Goal: Check status

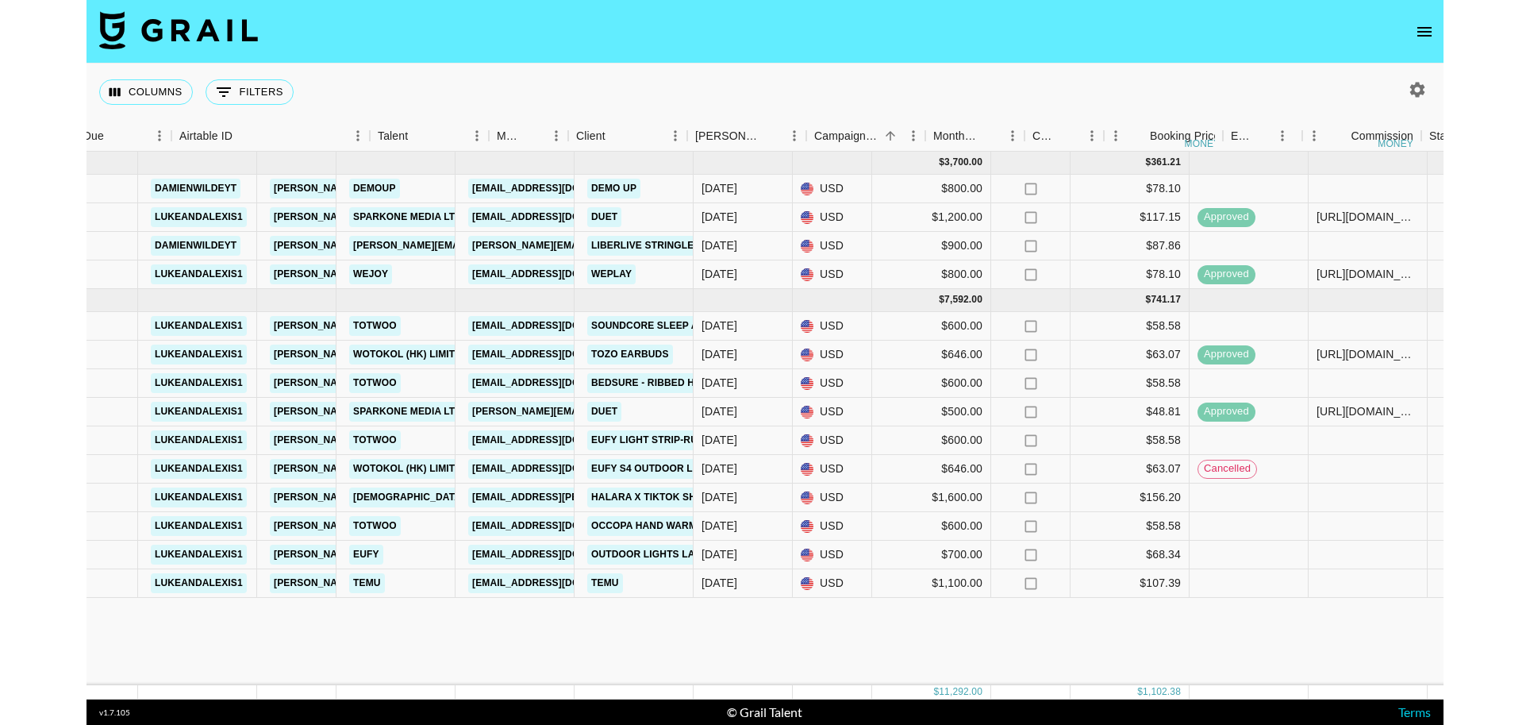
scroll to position [0, 354]
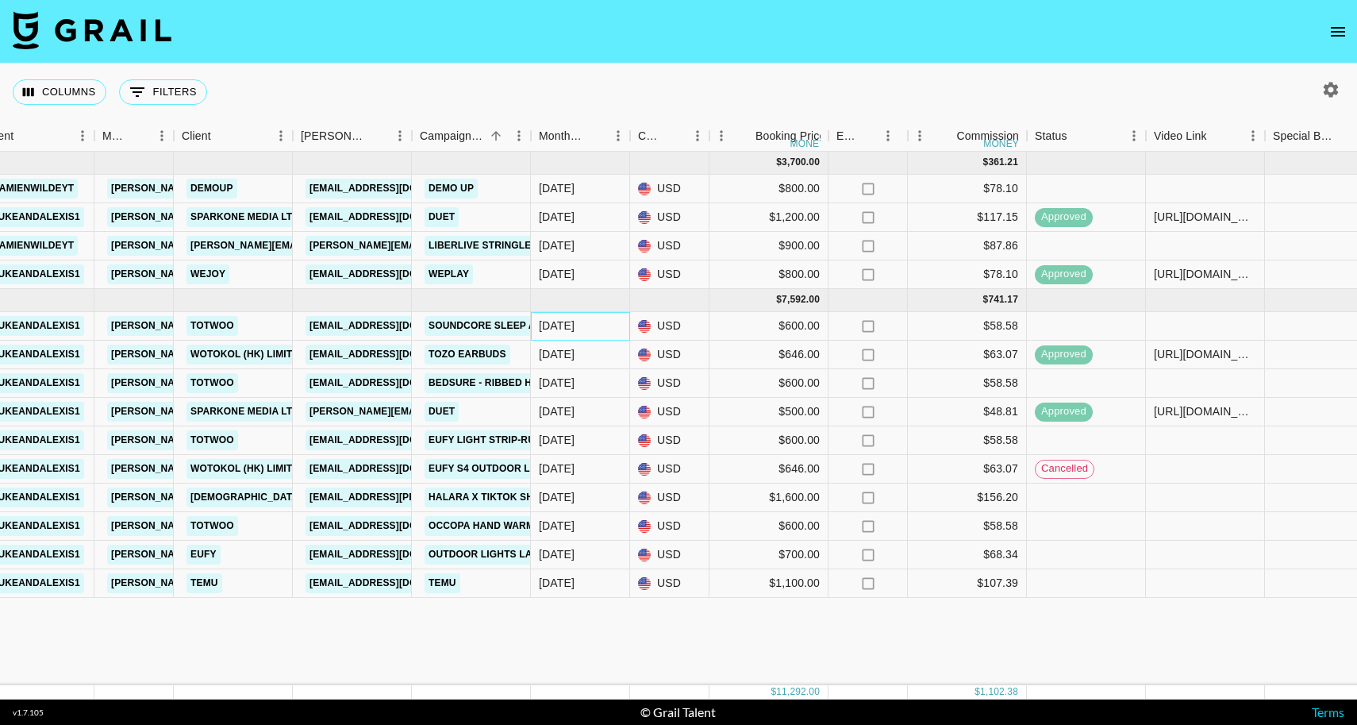
click at [605, 329] on div "[DATE]" at bounding box center [580, 326] width 99 height 29
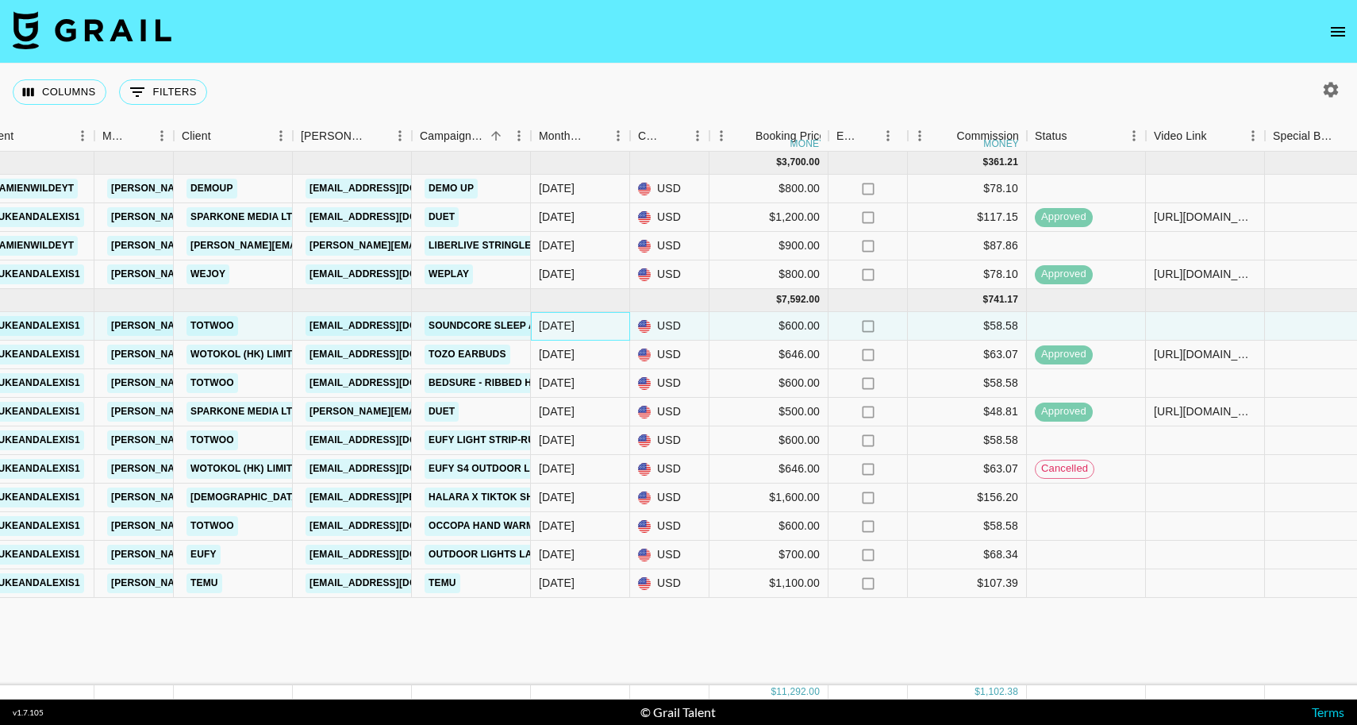
click at [615, 328] on div "[DATE]" at bounding box center [580, 326] width 99 height 29
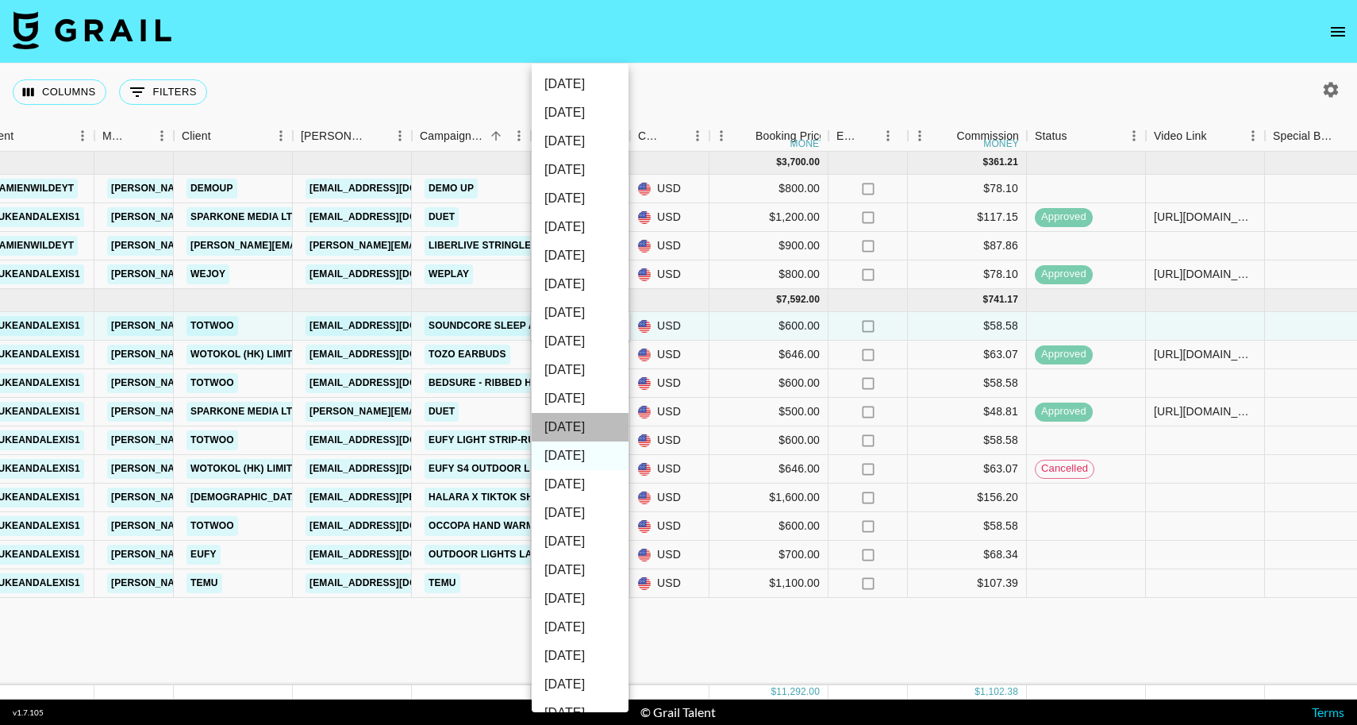
click at [580, 419] on li "[DATE]" at bounding box center [580, 427] width 97 height 29
type input "[DATE]"
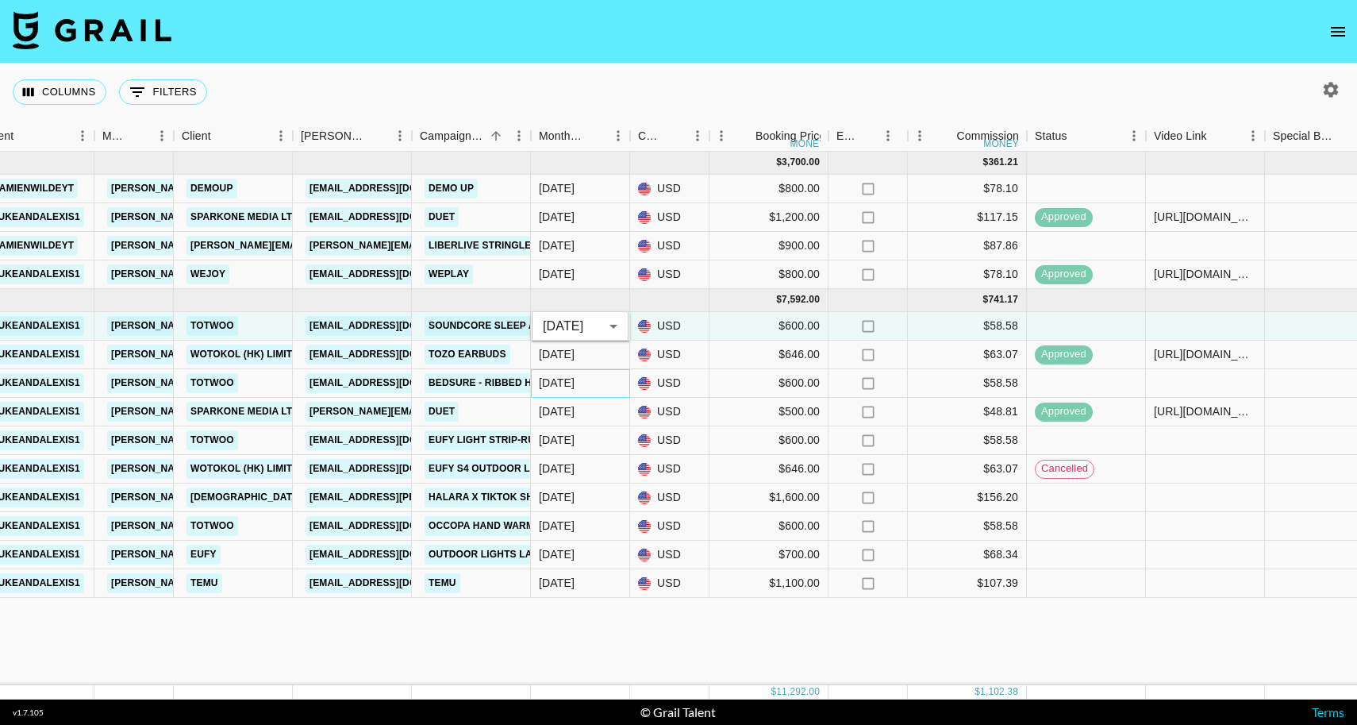
click at [612, 386] on div "[DATE]" at bounding box center [580, 383] width 99 height 29
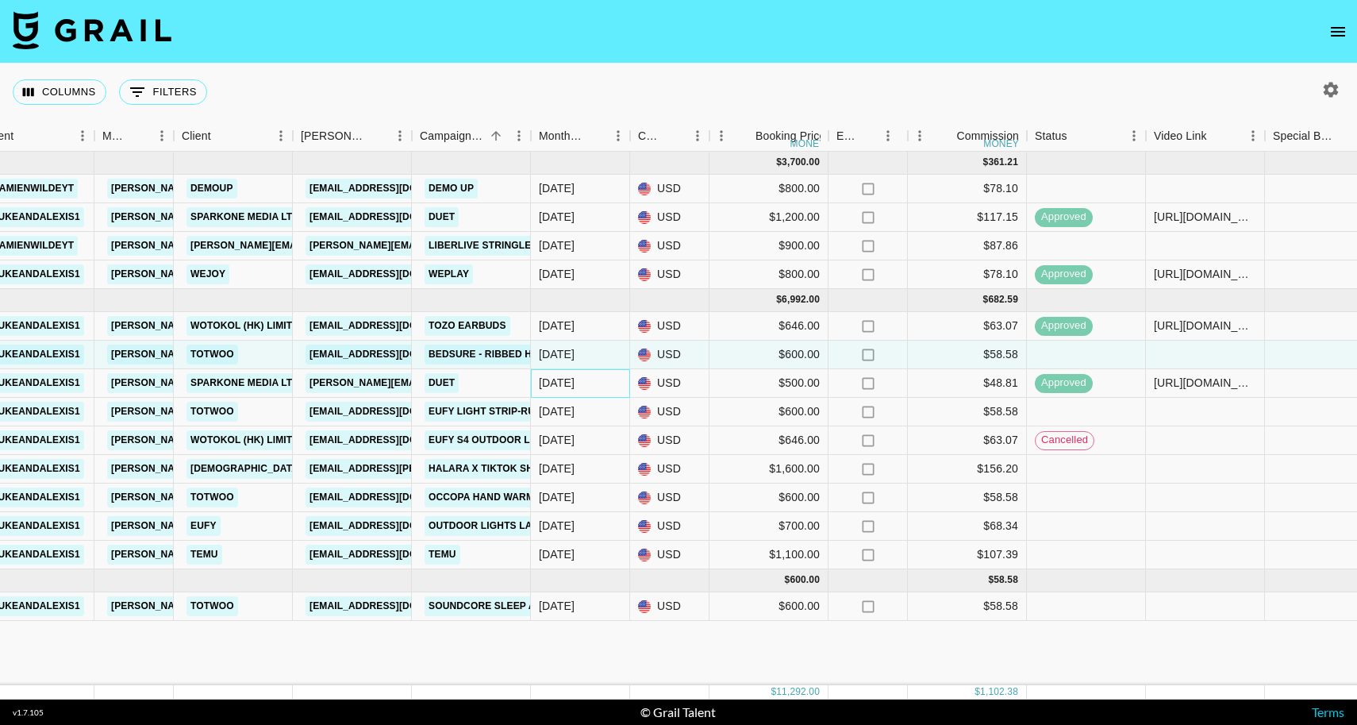
click at [618, 386] on div "[DATE]" at bounding box center [580, 383] width 99 height 29
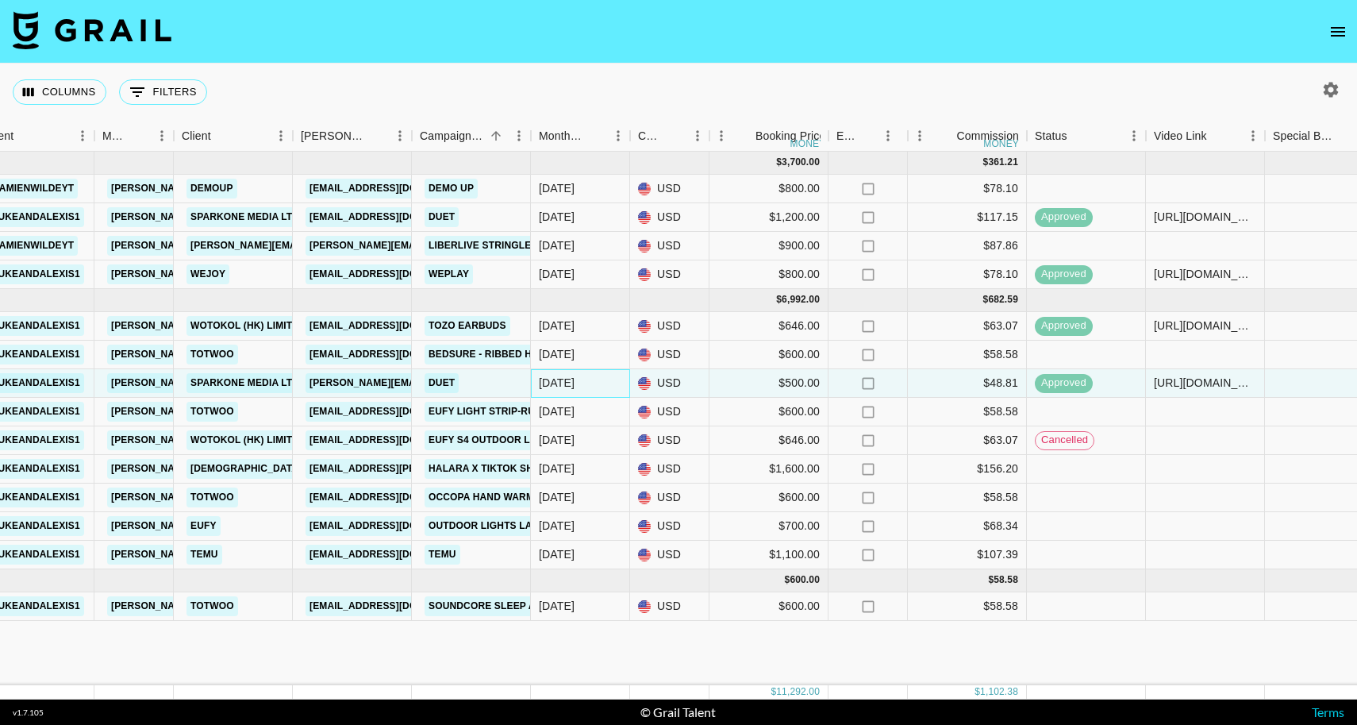
click at [613, 386] on div "[DATE]" at bounding box center [580, 383] width 99 height 29
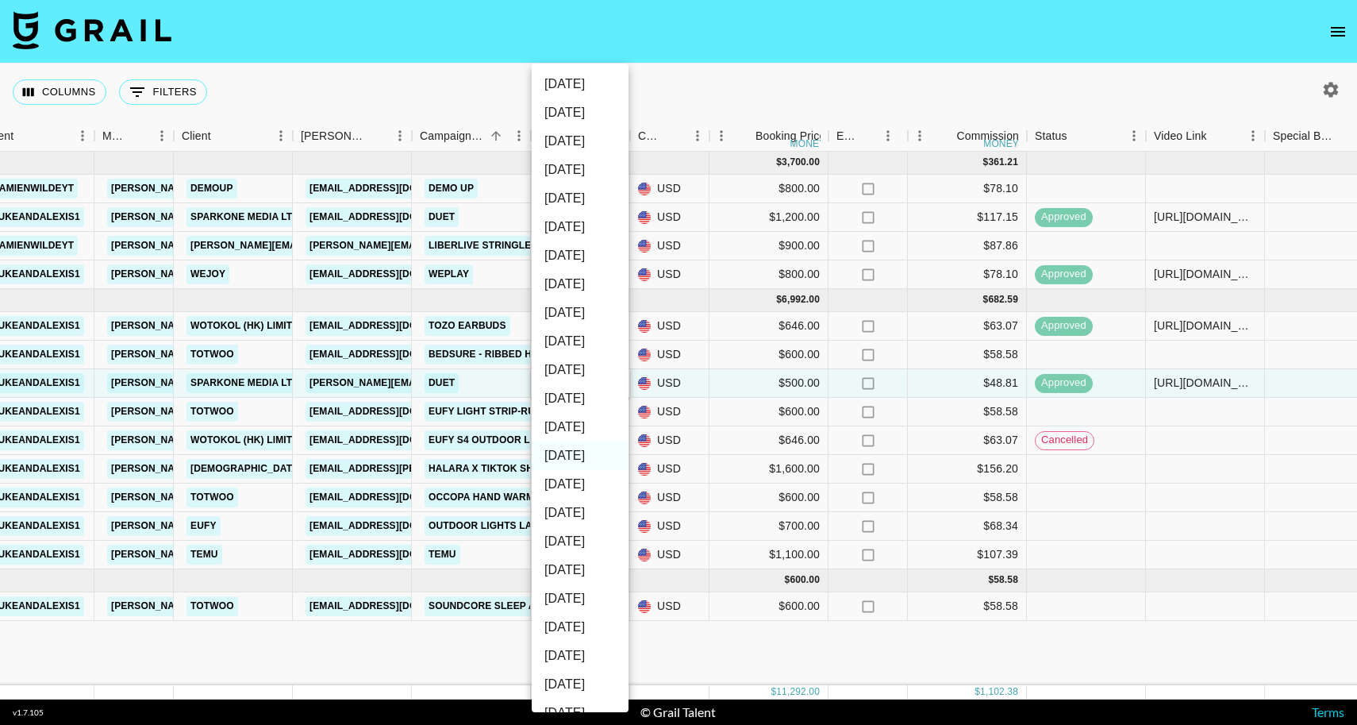
click at [571, 421] on li "[DATE]" at bounding box center [580, 427] width 97 height 29
type input "[DATE]"
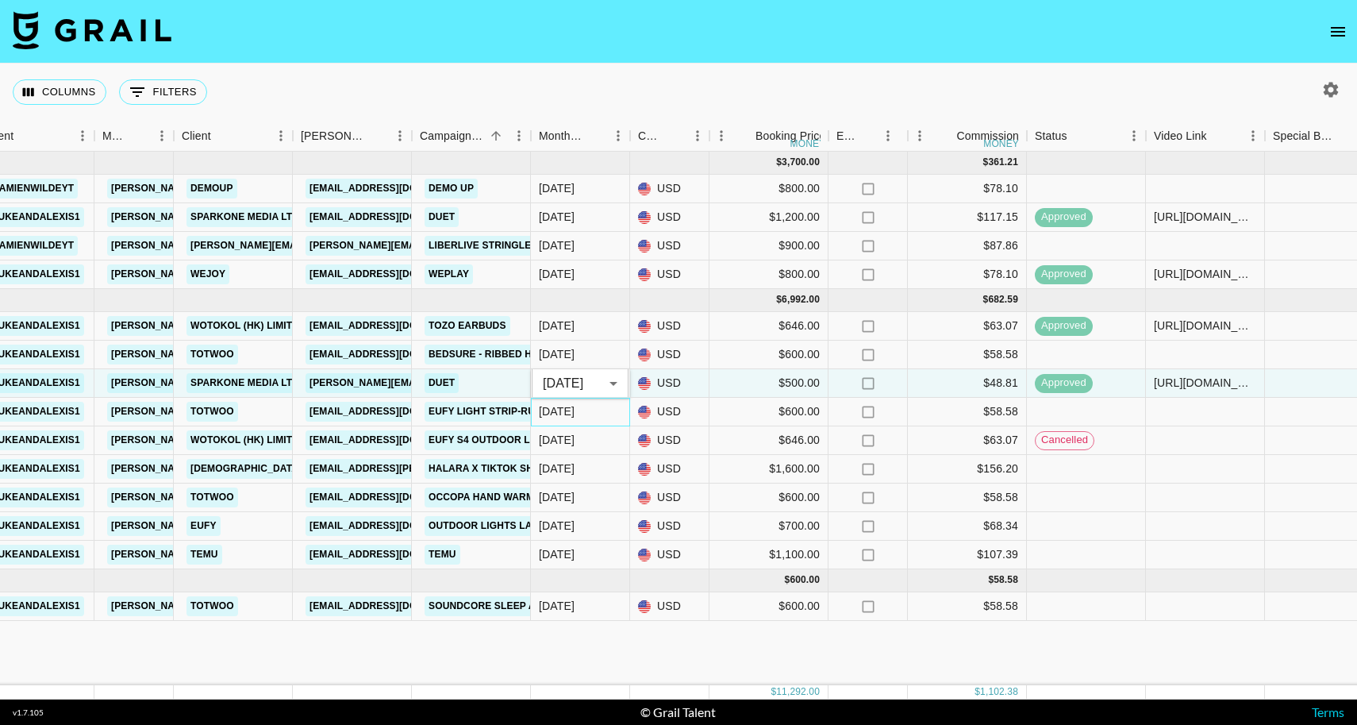
click at [579, 415] on div "[DATE]" at bounding box center [580, 412] width 99 height 29
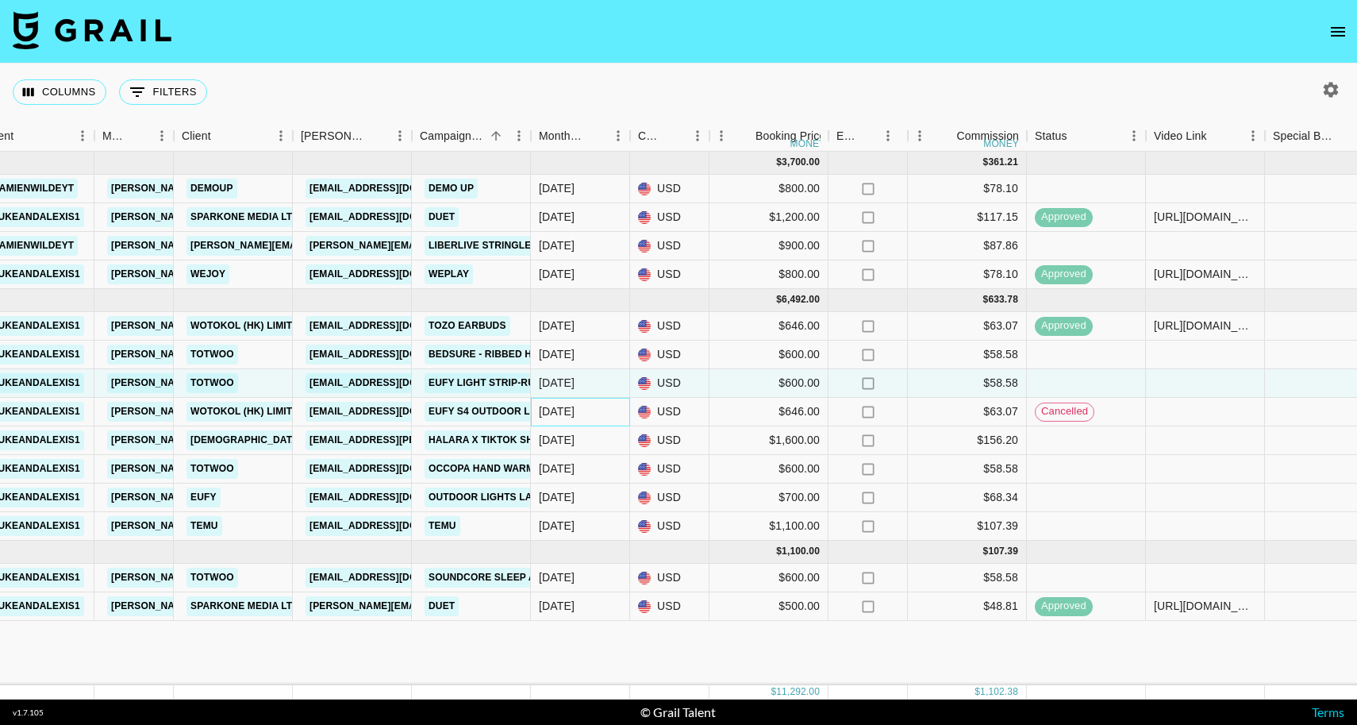
click at [604, 415] on div "[DATE]" at bounding box center [580, 412] width 99 height 29
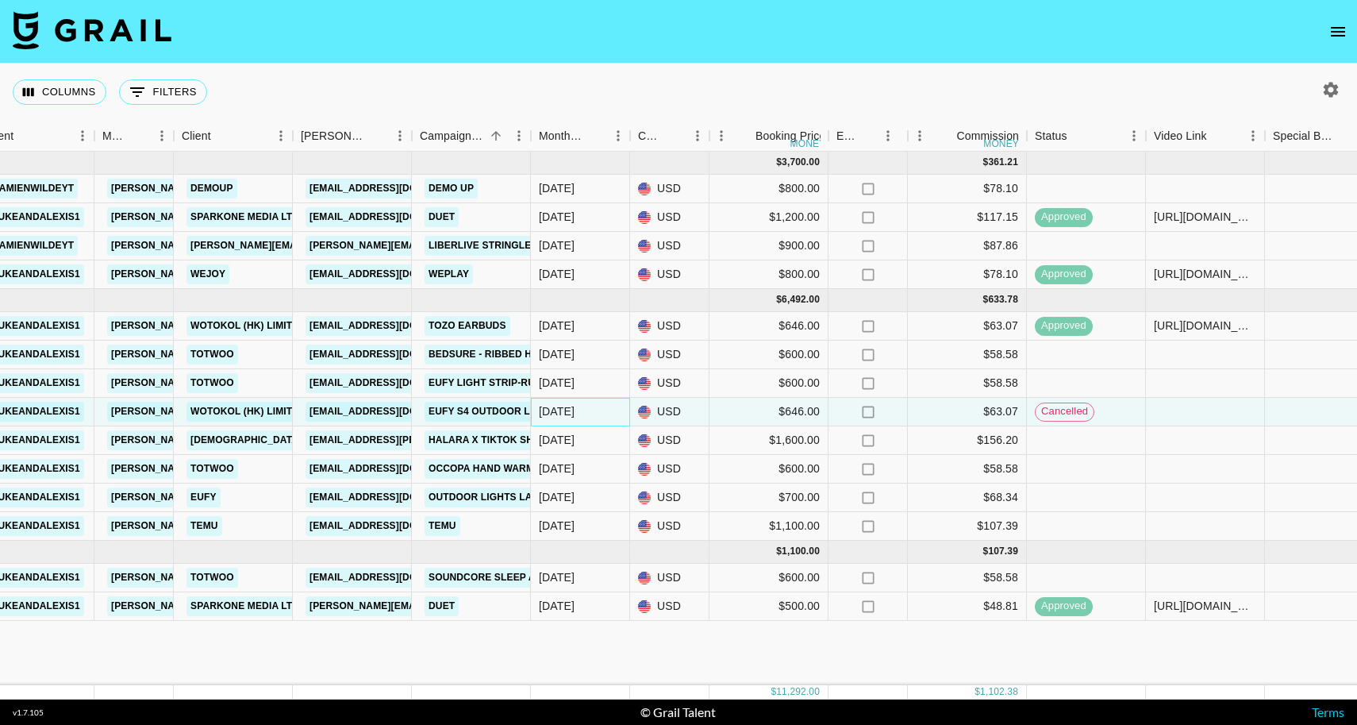
click at [613, 415] on div "[DATE]" at bounding box center [580, 412] width 99 height 29
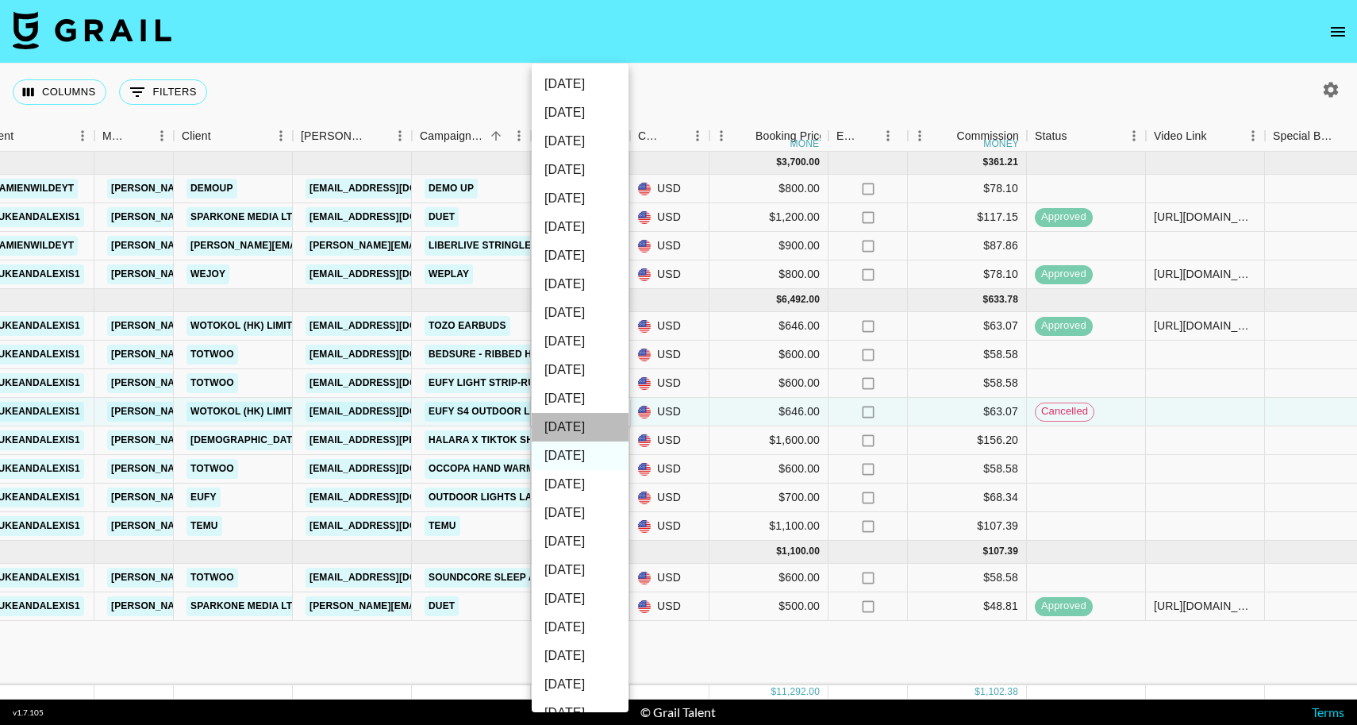
click at [574, 430] on li "[DATE]" at bounding box center [580, 427] width 97 height 29
type input "[DATE]"
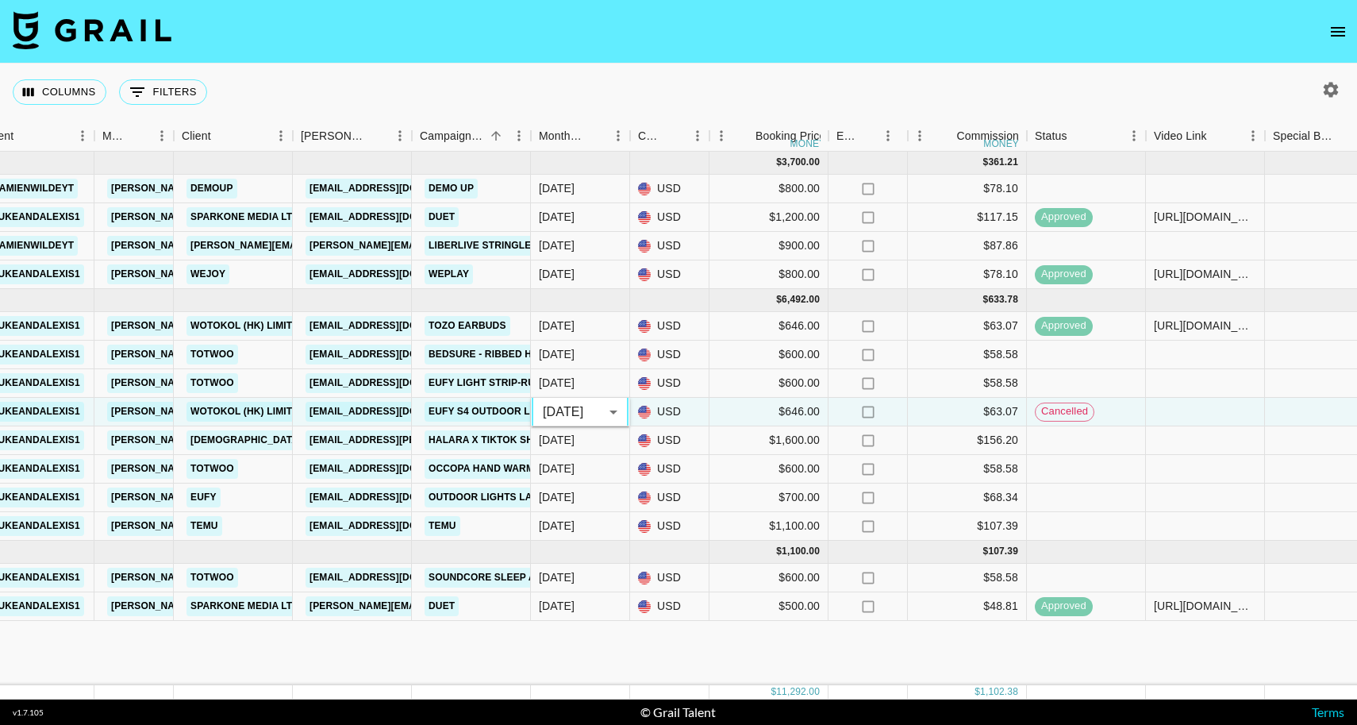
click at [562, 647] on div "[DATE] ( 4 ) $ 3,700.00 $ 361.21 reca0GczTgmUFz6Ip [PERSON_NAME] [PERSON_NAME][…" at bounding box center [963, 418] width 2635 height 533
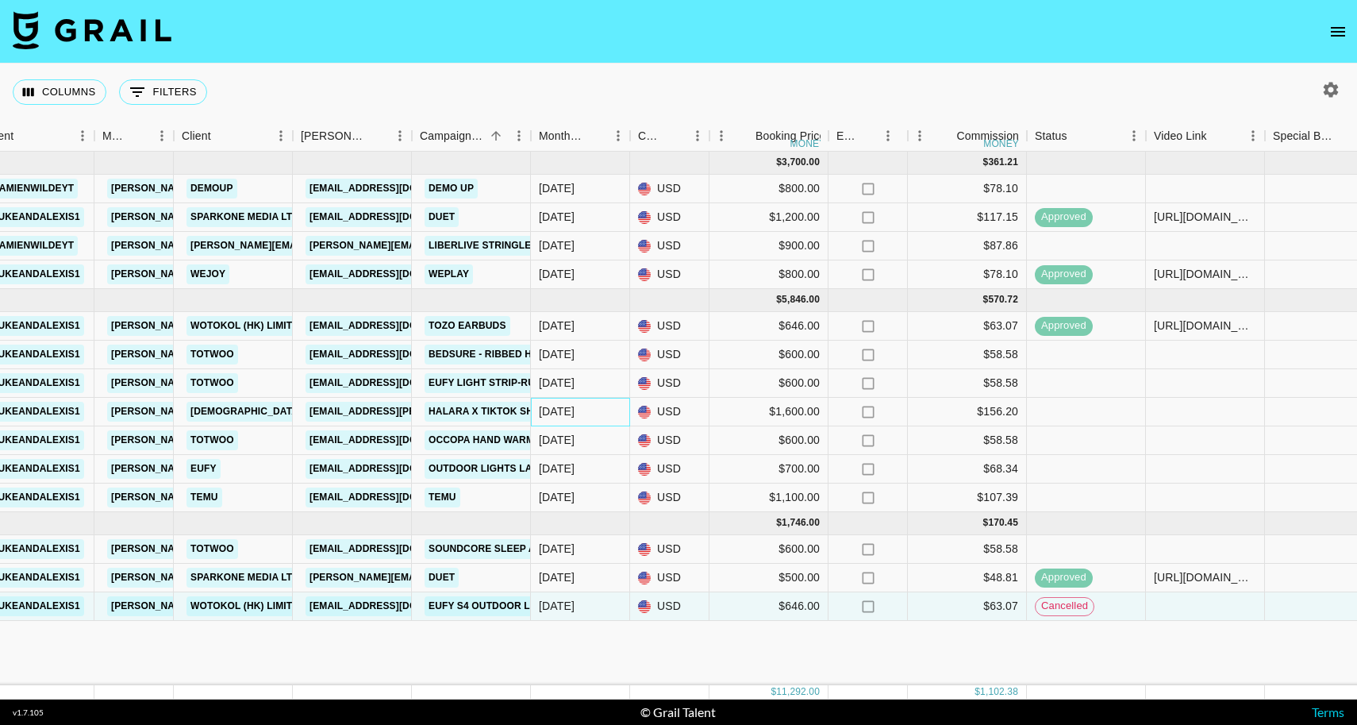
click at [593, 417] on div "[DATE]" at bounding box center [580, 412] width 99 height 29
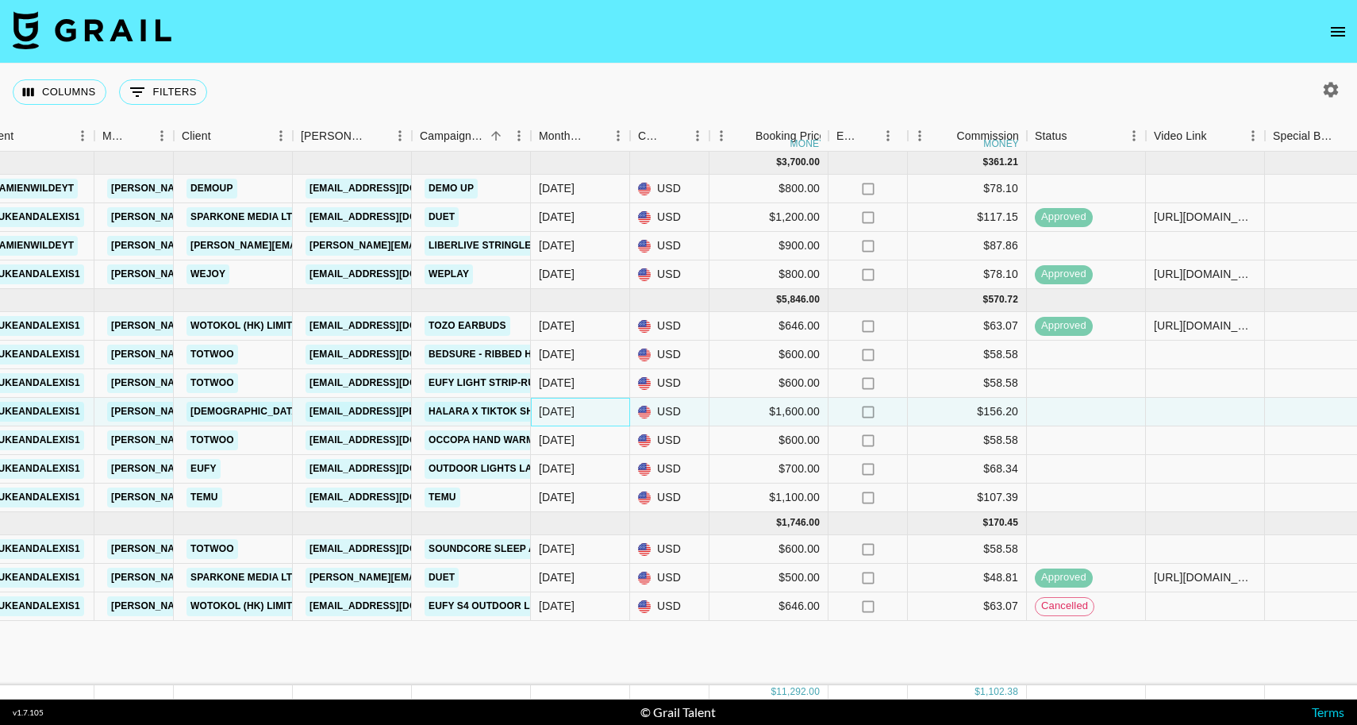
click at [607, 415] on div "[DATE]" at bounding box center [580, 412] width 99 height 29
click at [613, 415] on div "[DATE]" at bounding box center [580, 412] width 99 height 29
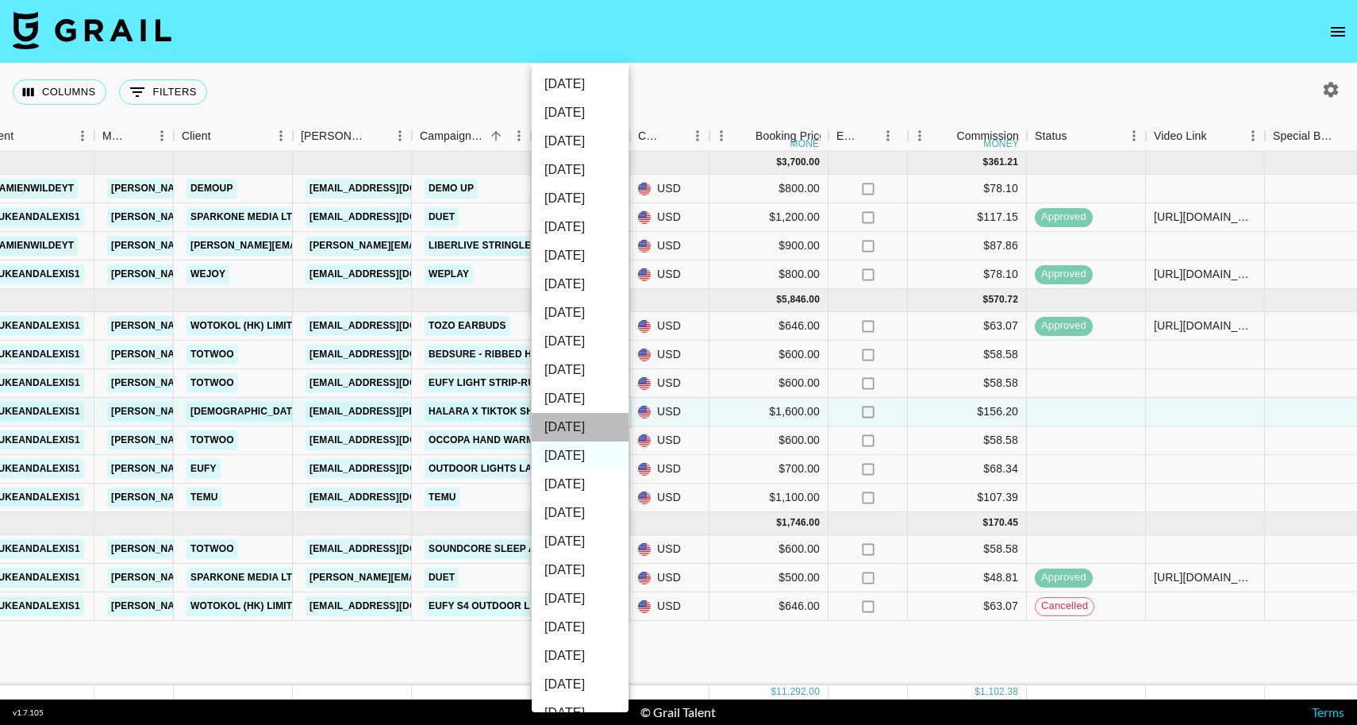
click at [600, 421] on li "[DATE]" at bounding box center [580, 427] width 97 height 29
type input "[DATE]"
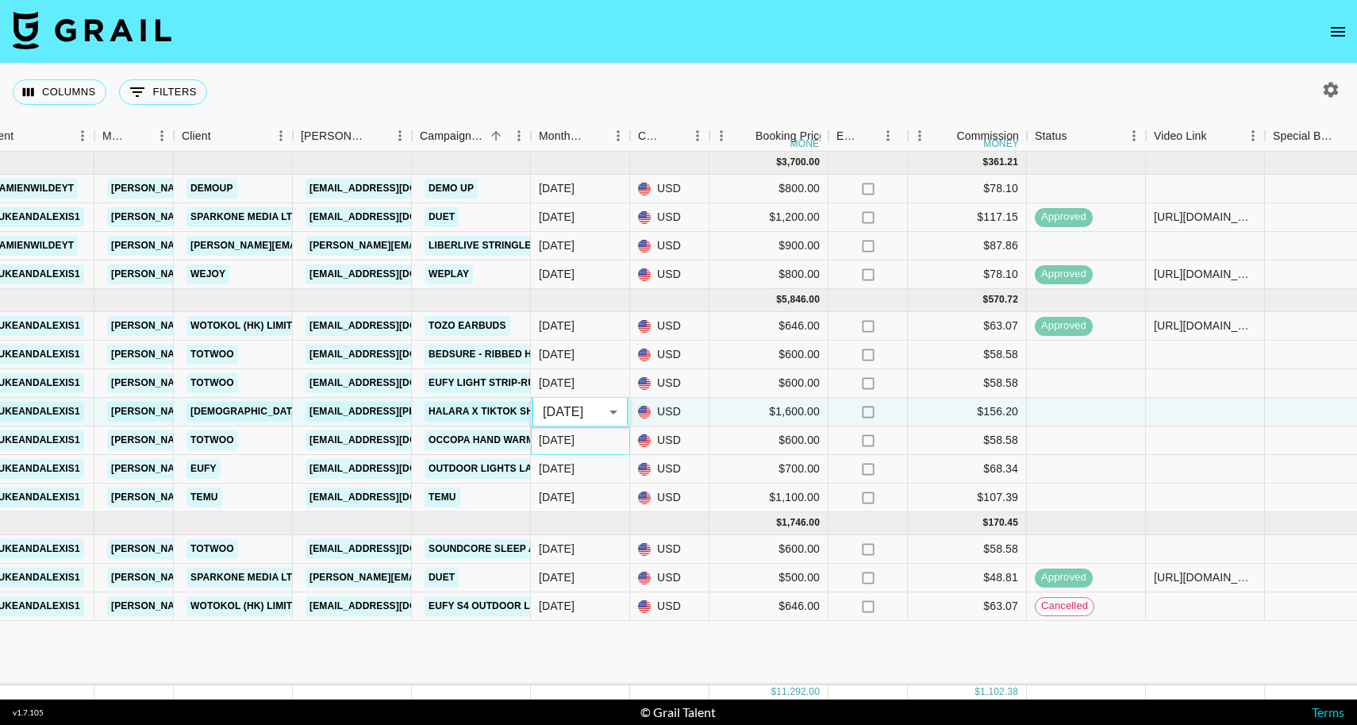
click at [590, 438] on div "[DATE]" at bounding box center [580, 440] width 99 height 29
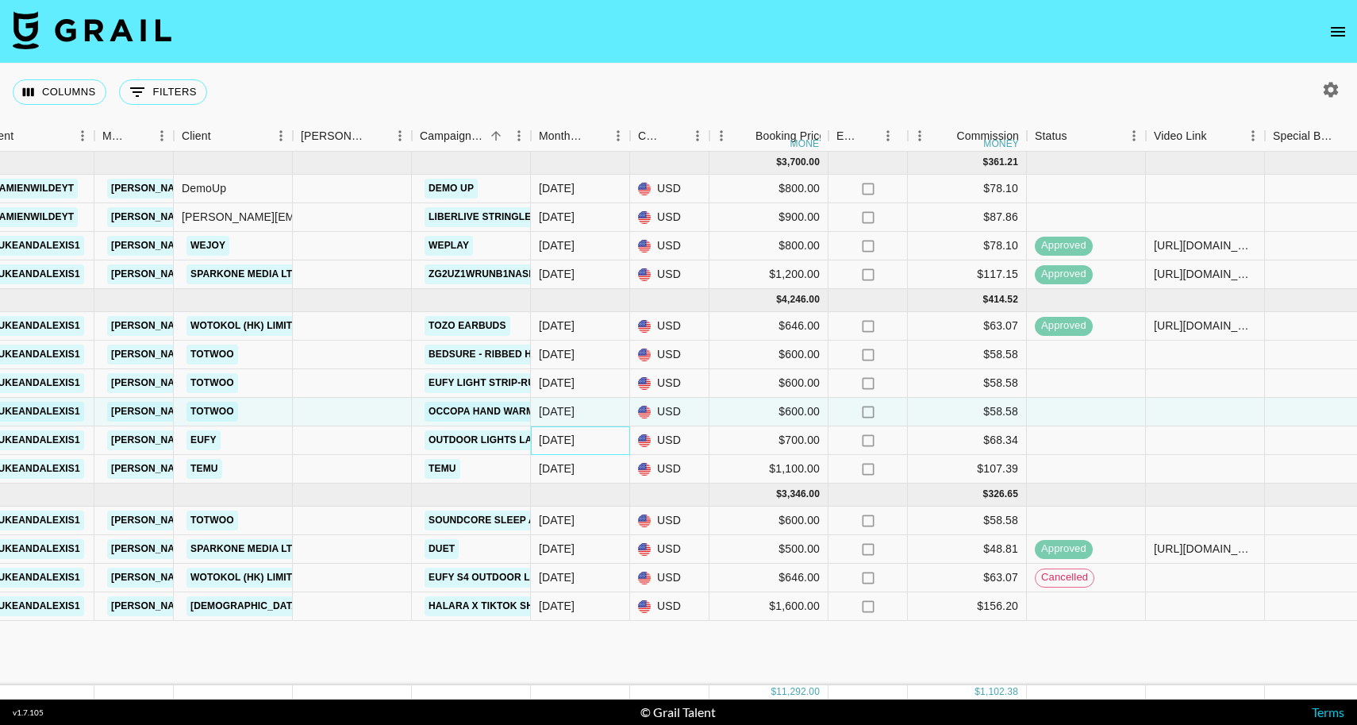
click at [606, 441] on div "[DATE]" at bounding box center [580, 440] width 99 height 29
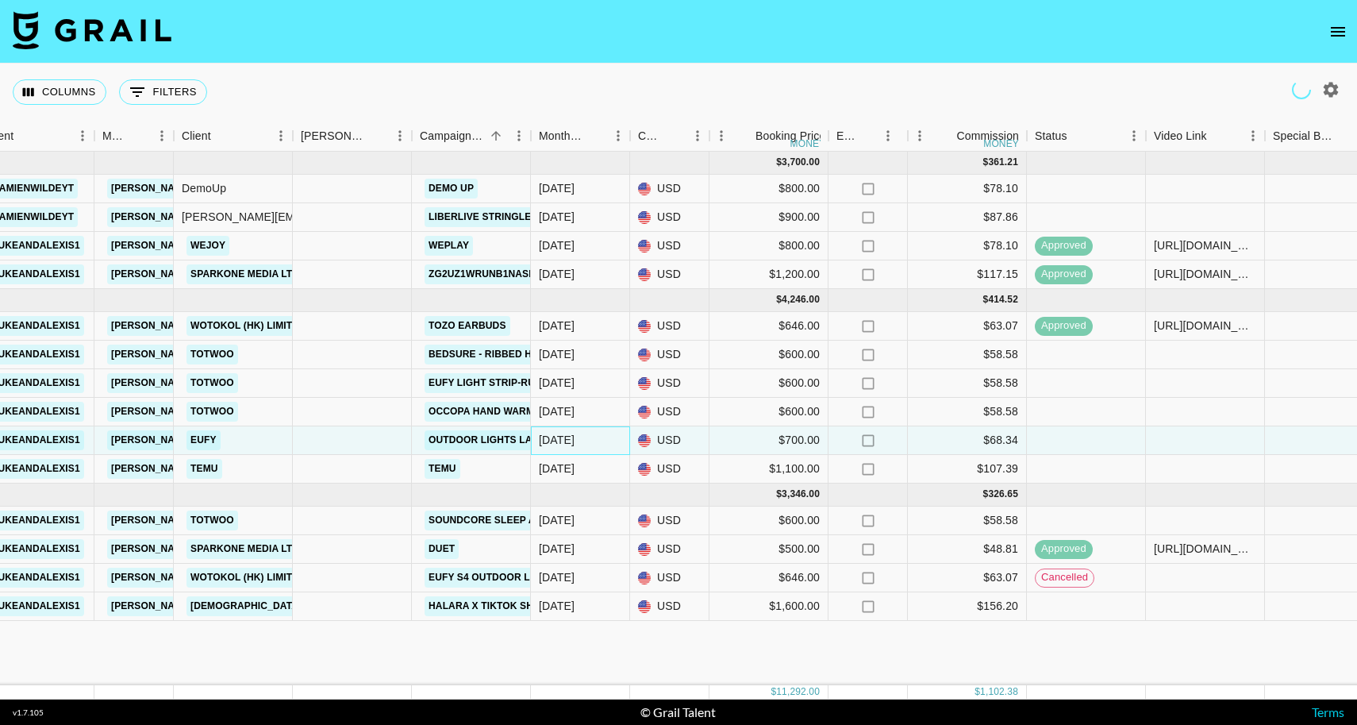
click at [606, 441] on div "[DATE]" at bounding box center [580, 440] width 99 height 29
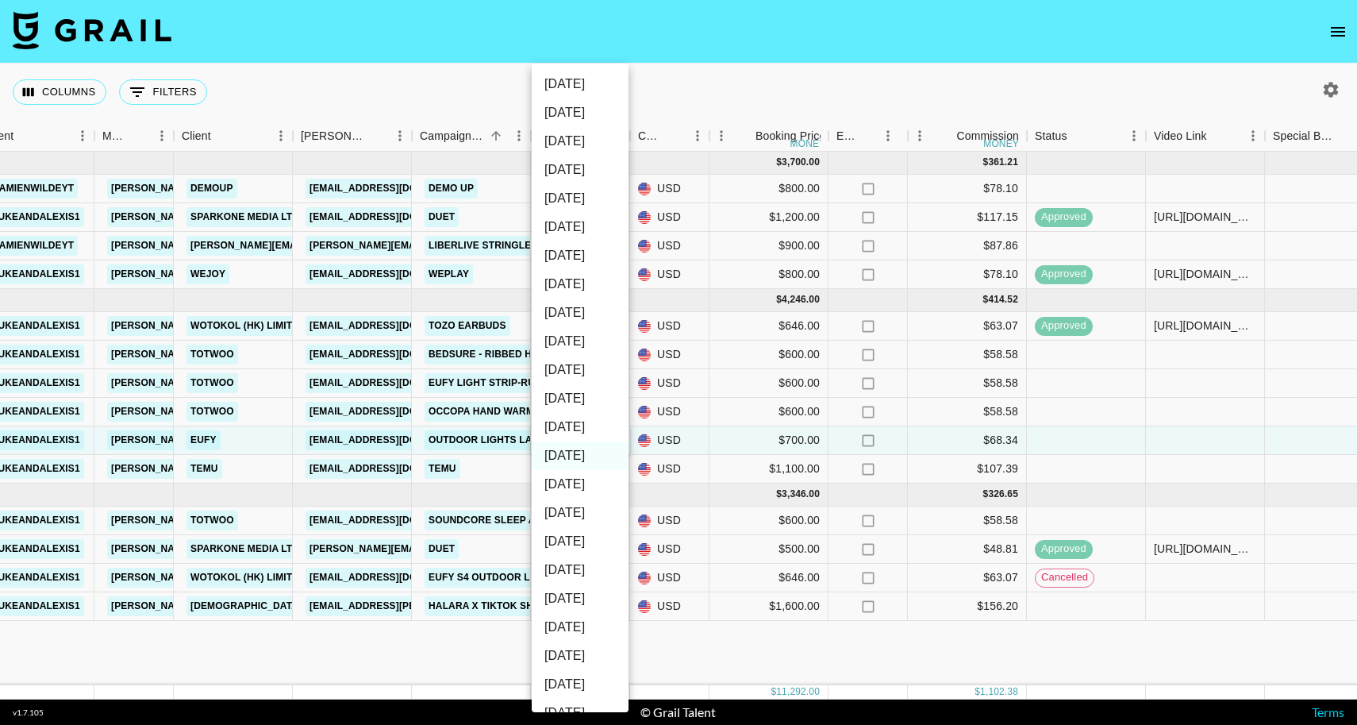
click at [586, 430] on li "[DATE]" at bounding box center [580, 427] width 97 height 29
type input "[DATE]"
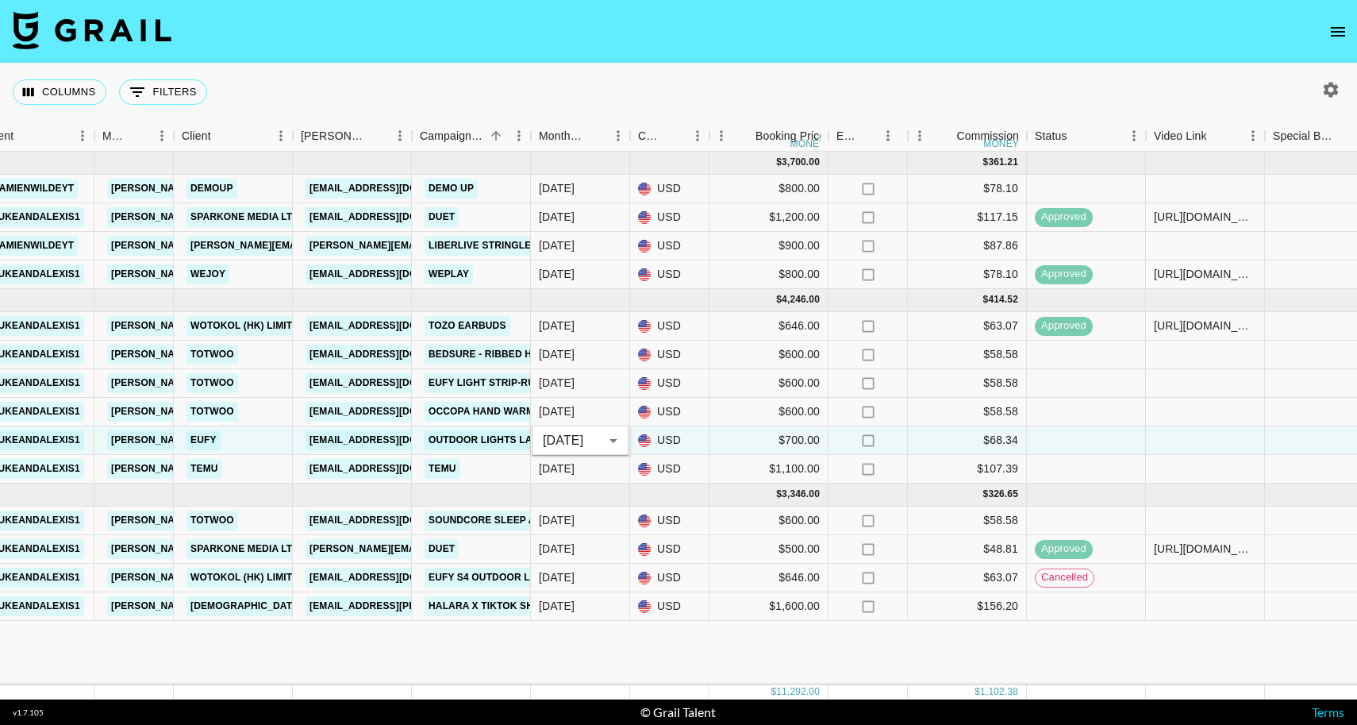
click at [514, 644] on div "[DATE] ( 4 ) $ 3,700.00 $ 361.21 reca0GczTgmUFz6Ip [PERSON_NAME] [PERSON_NAME][…" at bounding box center [963, 418] width 2635 height 533
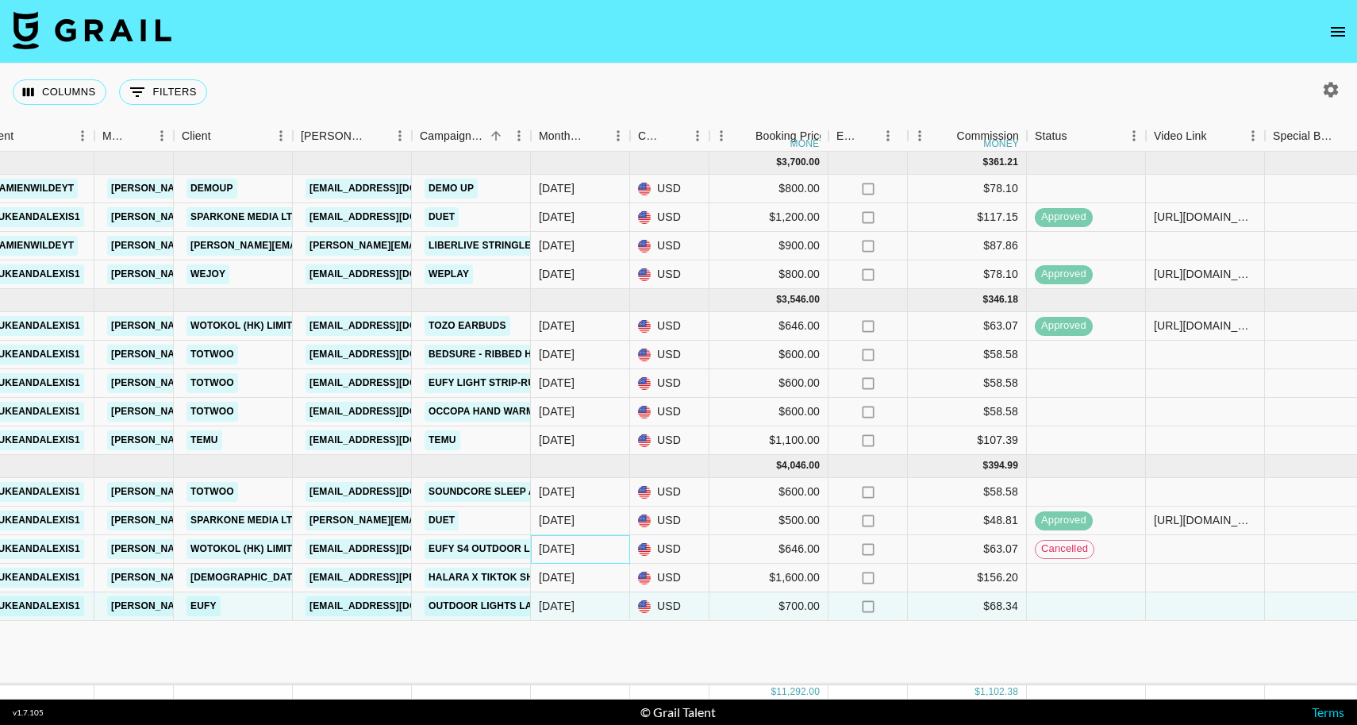
click at [591, 545] on div "[DATE]" at bounding box center [580, 549] width 99 height 29
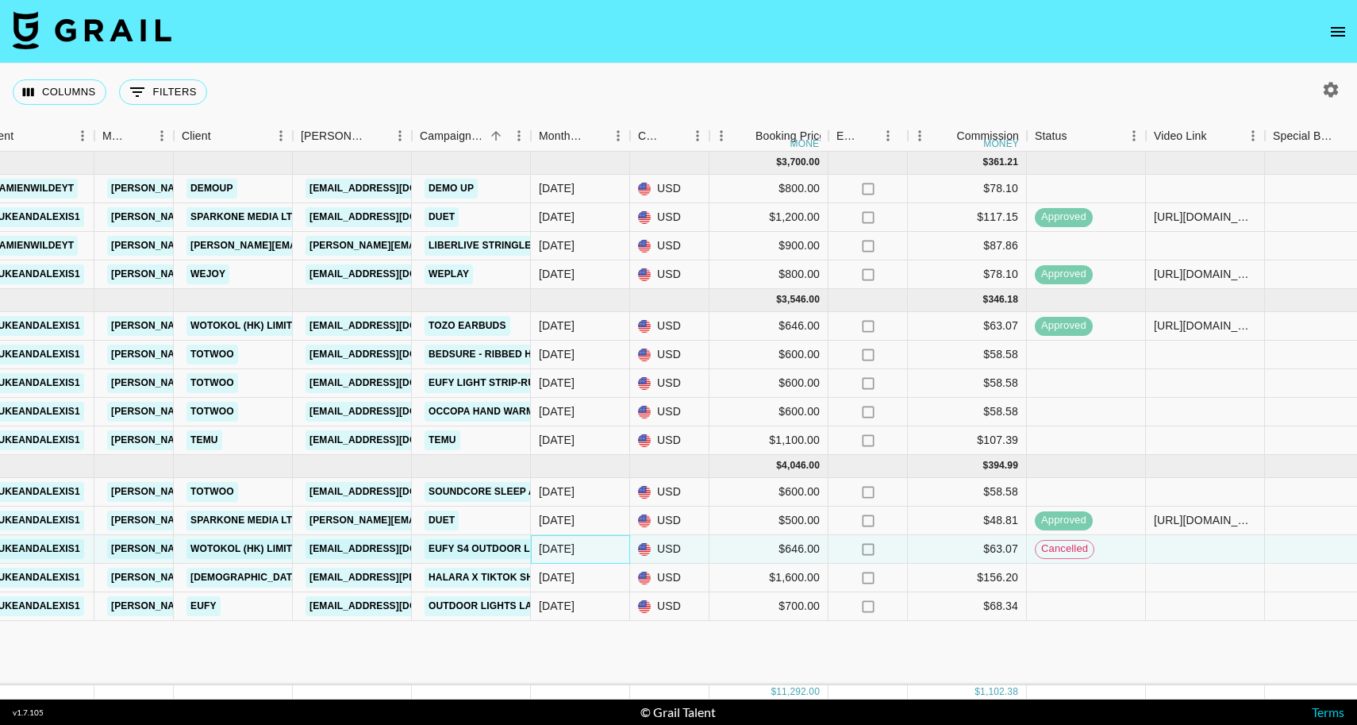
click at [616, 545] on div "[DATE]" at bounding box center [580, 549] width 99 height 29
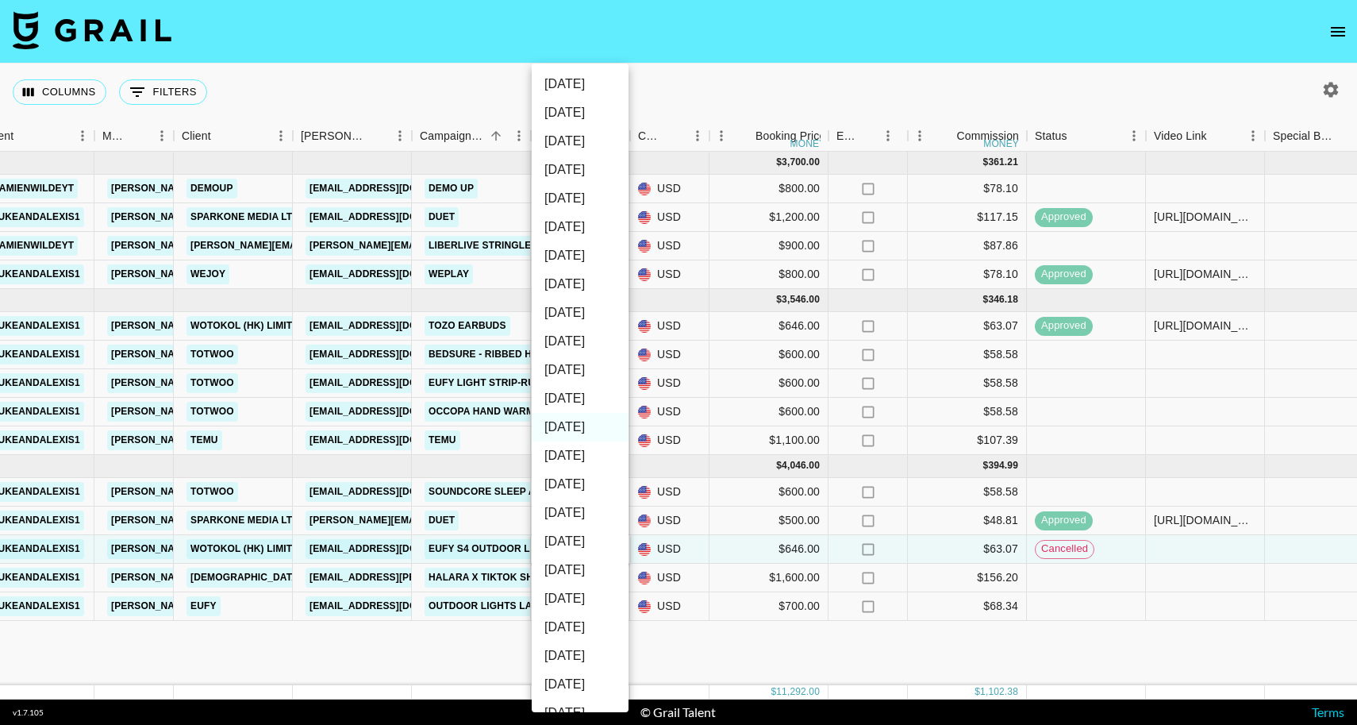
click at [570, 463] on li "[DATE]" at bounding box center [580, 455] width 97 height 29
type input "[DATE]"
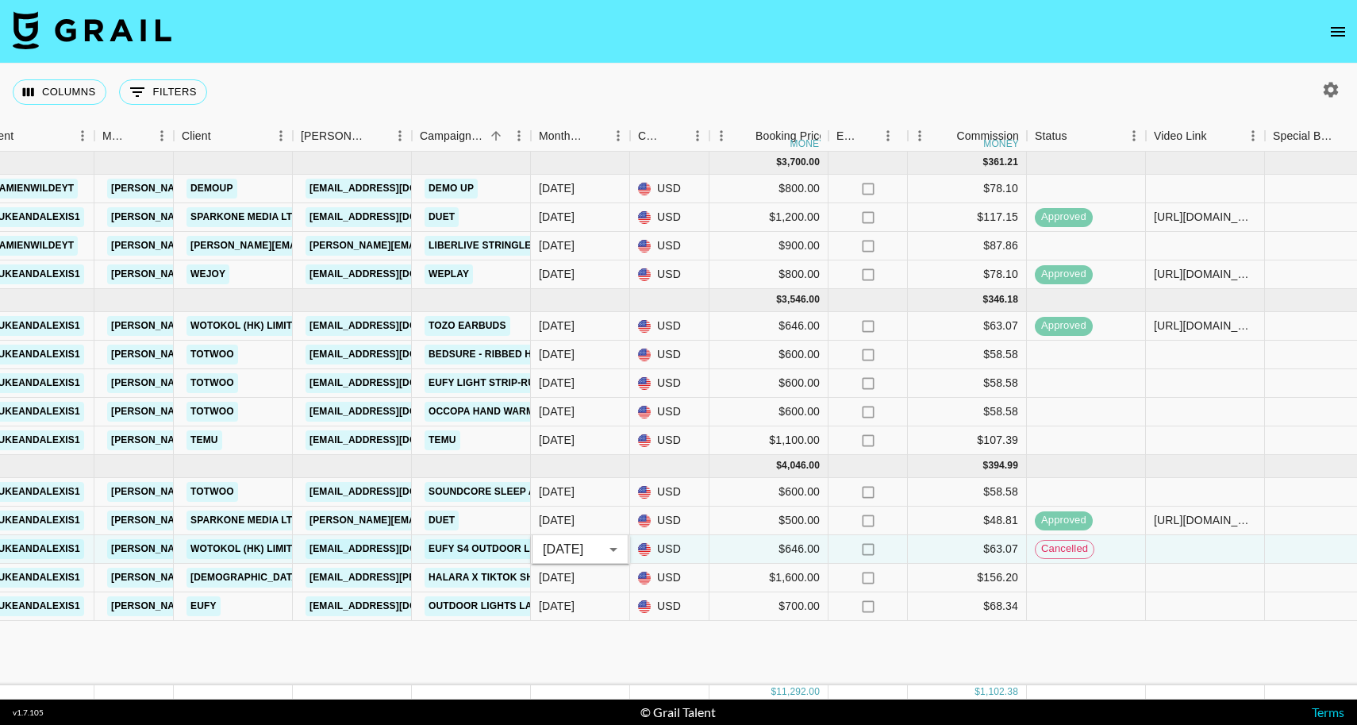
click at [580, 656] on div "[DATE] ( 4 ) $ 3,700.00 $ 361.21 reca0GczTgmUFz6Ip [PERSON_NAME] [PERSON_NAME][…" at bounding box center [963, 418] width 2635 height 533
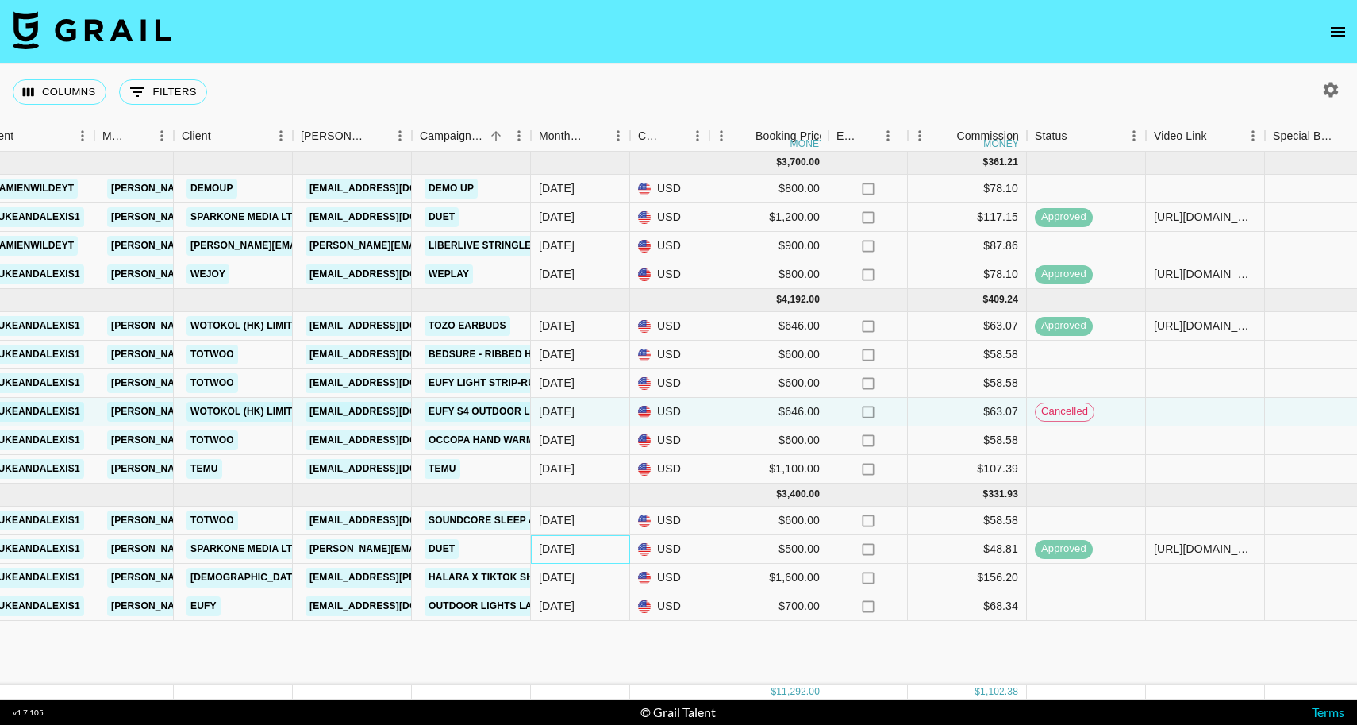
click at [600, 548] on div "[DATE]" at bounding box center [580, 549] width 99 height 29
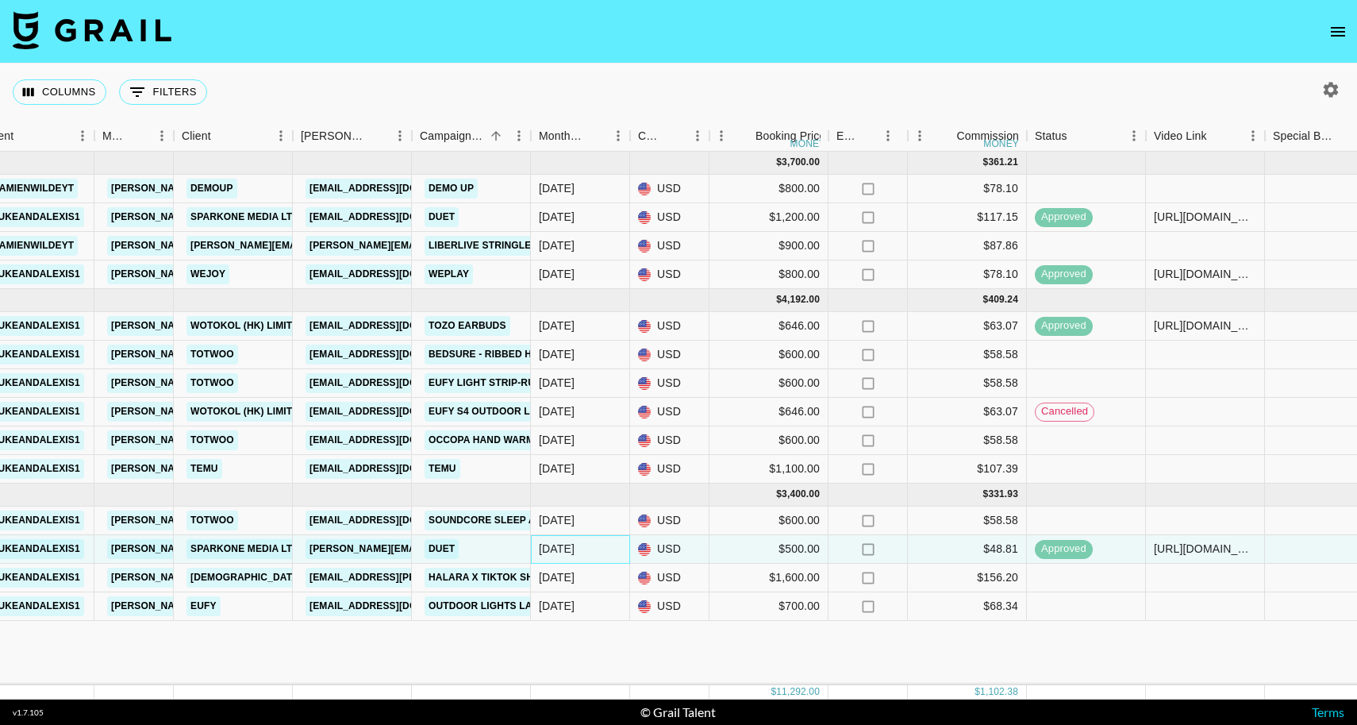
click at [602, 548] on div "[DATE]" at bounding box center [580, 549] width 99 height 29
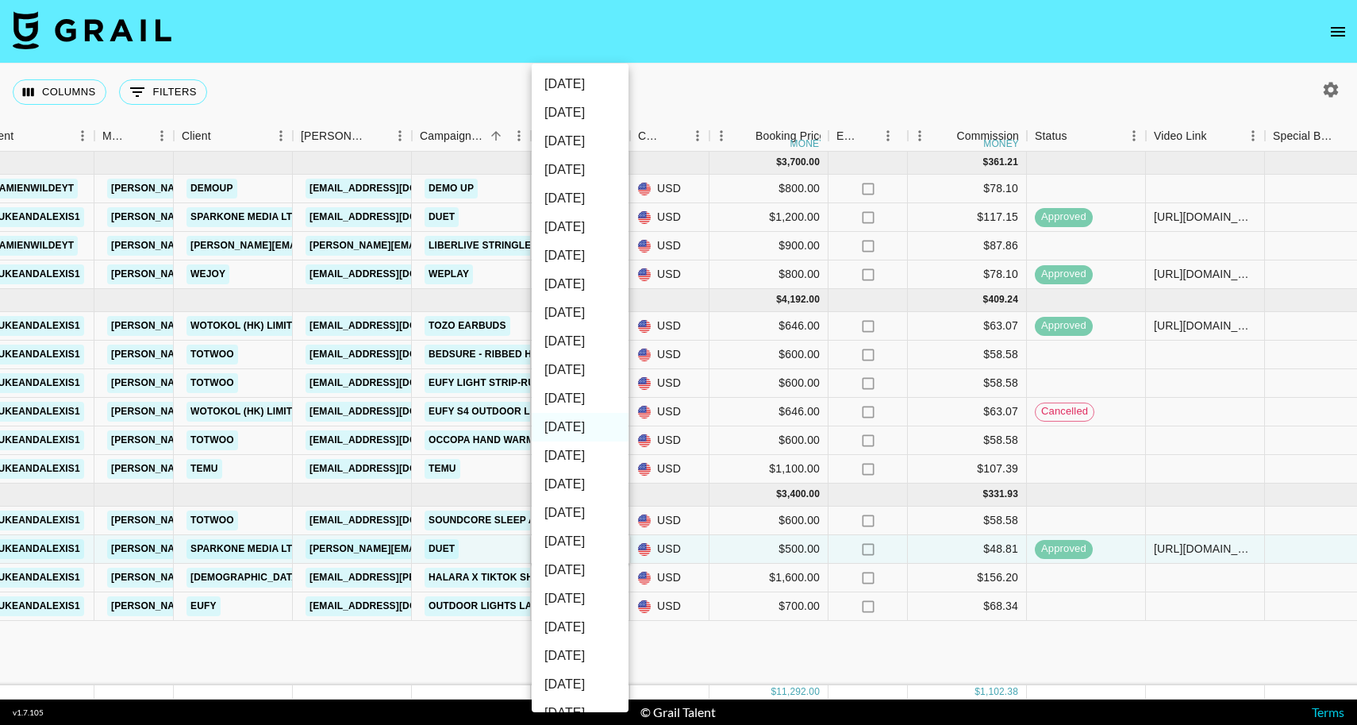
click at [579, 458] on li "[DATE]" at bounding box center [580, 455] width 97 height 29
type input "[DATE]"
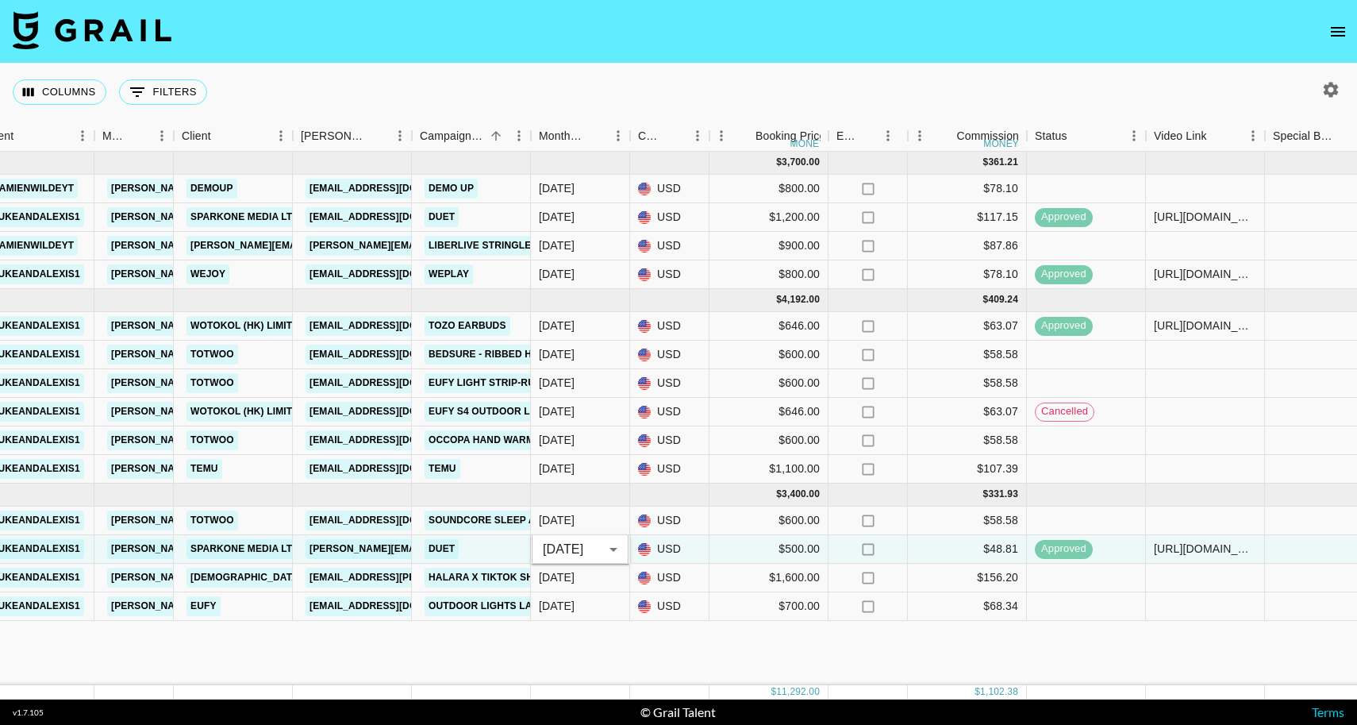
click at [547, 662] on div "[DATE] ( 4 ) $ 3,700.00 $ 361.21 reca0GczTgmUFz6Ip [PERSON_NAME] [PERSON_NAME][…" at bounding box center [963, 418] width 2635 height 533
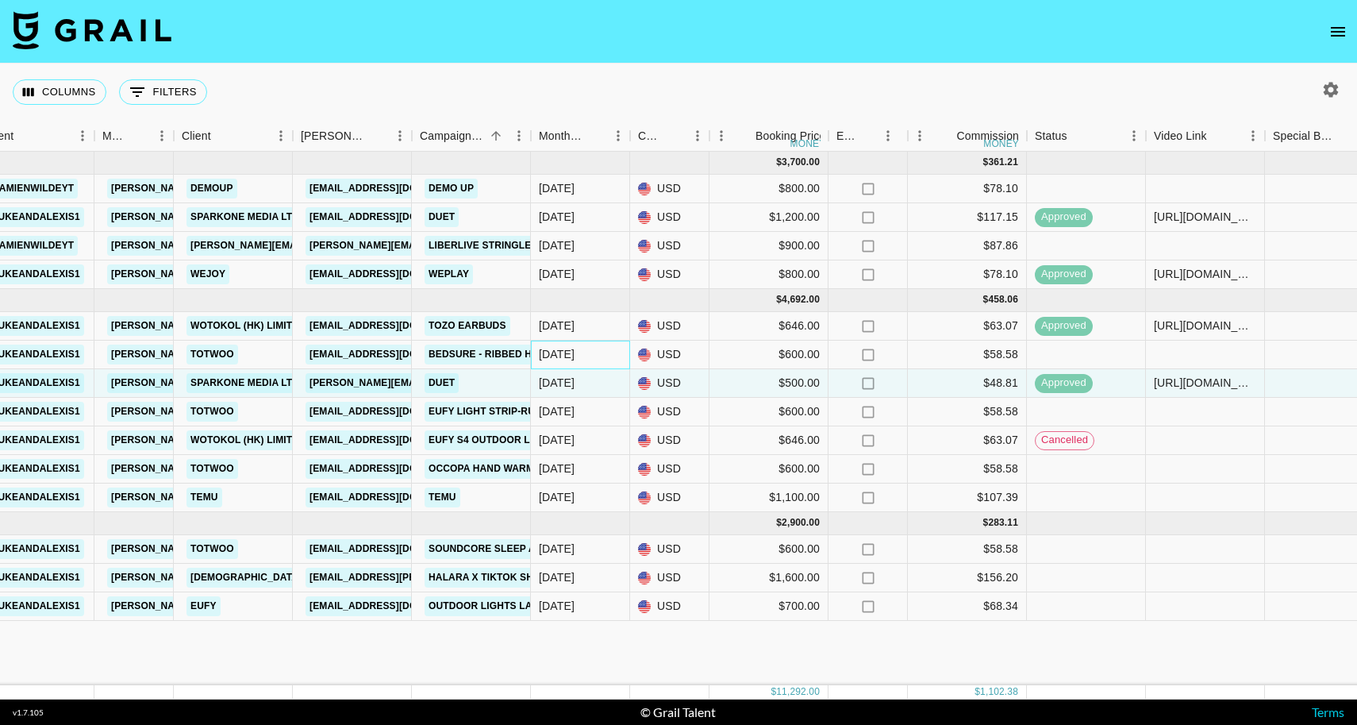
click at [581, 356] on div "[DATE]" at bounding box center [580, 355] width 99 height 29
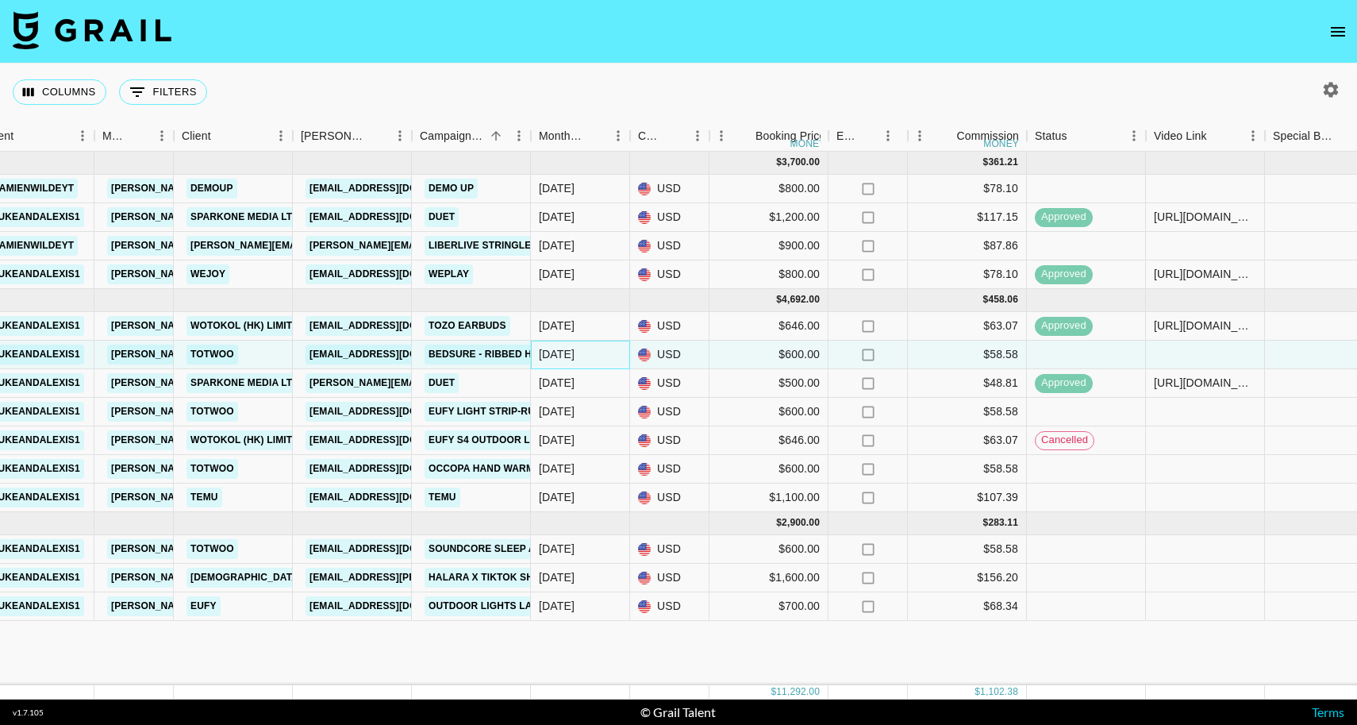
click at [596, 360] on div "[DATE]" at bounding box center [580, 355] width 99 height 29
click at [612, 360] on div "[DATE]" at bounding box center [580, 355] width 99 height 29
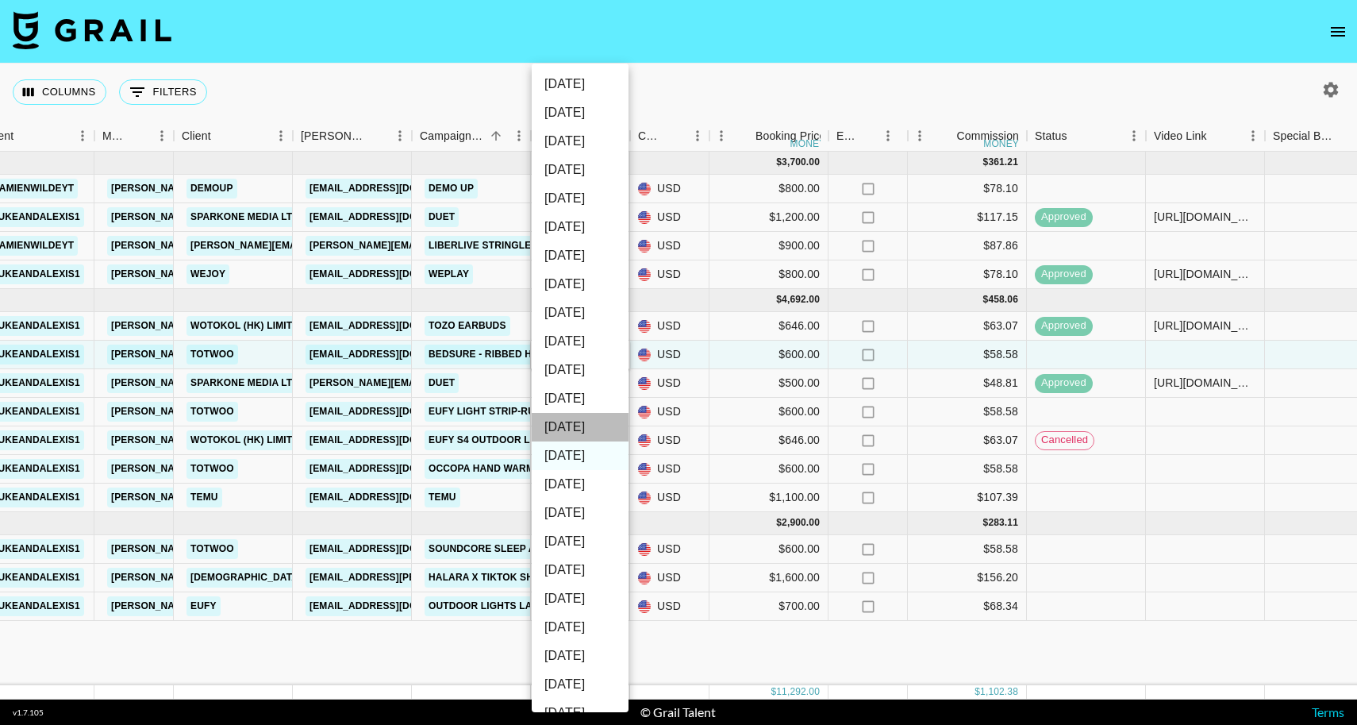
click at [573, 431] on li "[DATE]" at bounding box center [580, 427] width 97 height 29
type input "[DATE]"
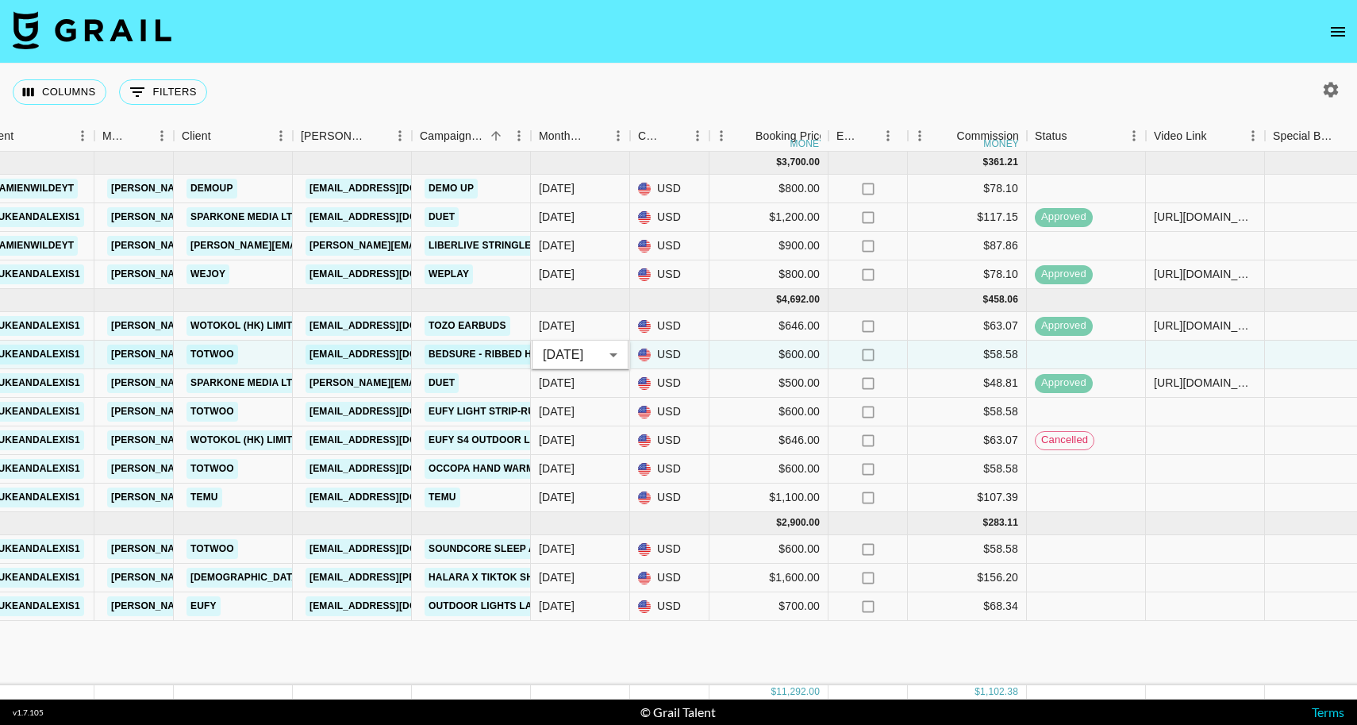
click at [604, 638] on div "[DATE] ( 4 ) $ 3,700.00 $ 361.21 reca0GczTgmUFz6Ip [PERSON_NAME] [PERSON_NAME][…" at bounding box center [963, 418] width 2635 height 533
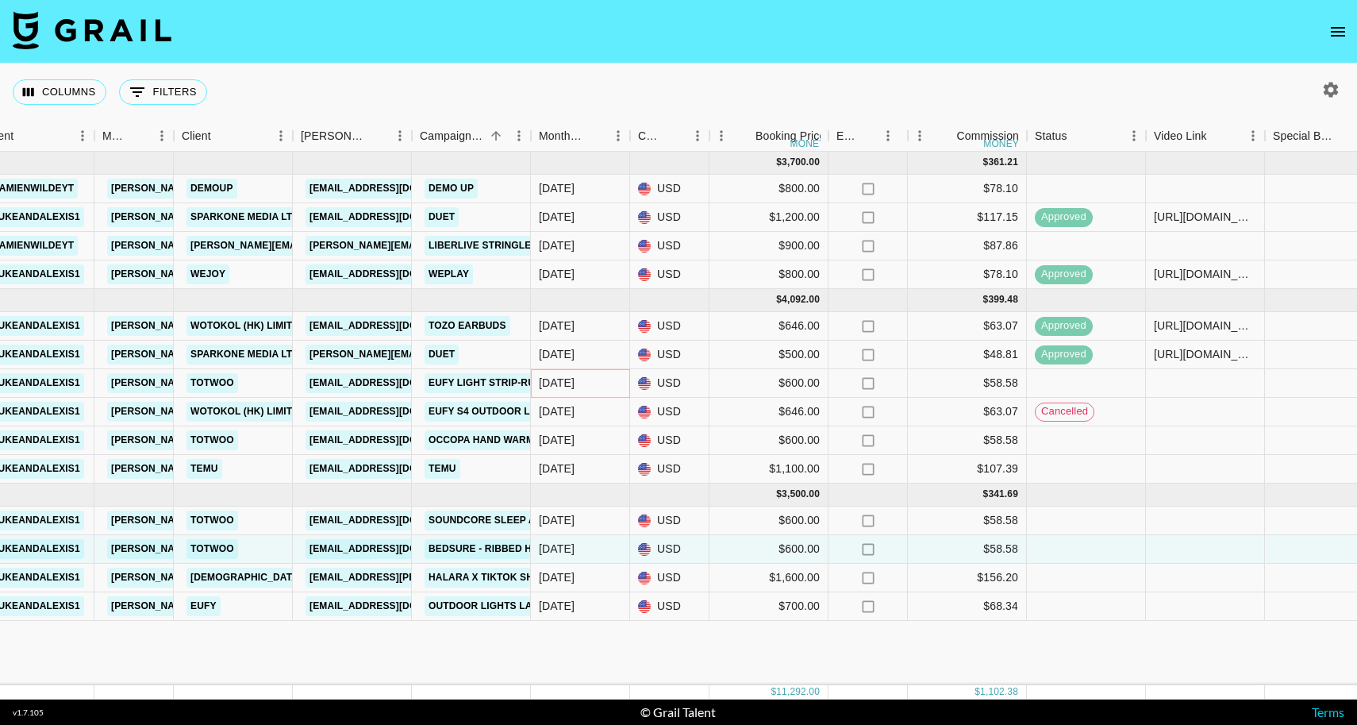
click at [588, 389] on div "[DATE]" at bounding box center [580, 383] width 99 height 29
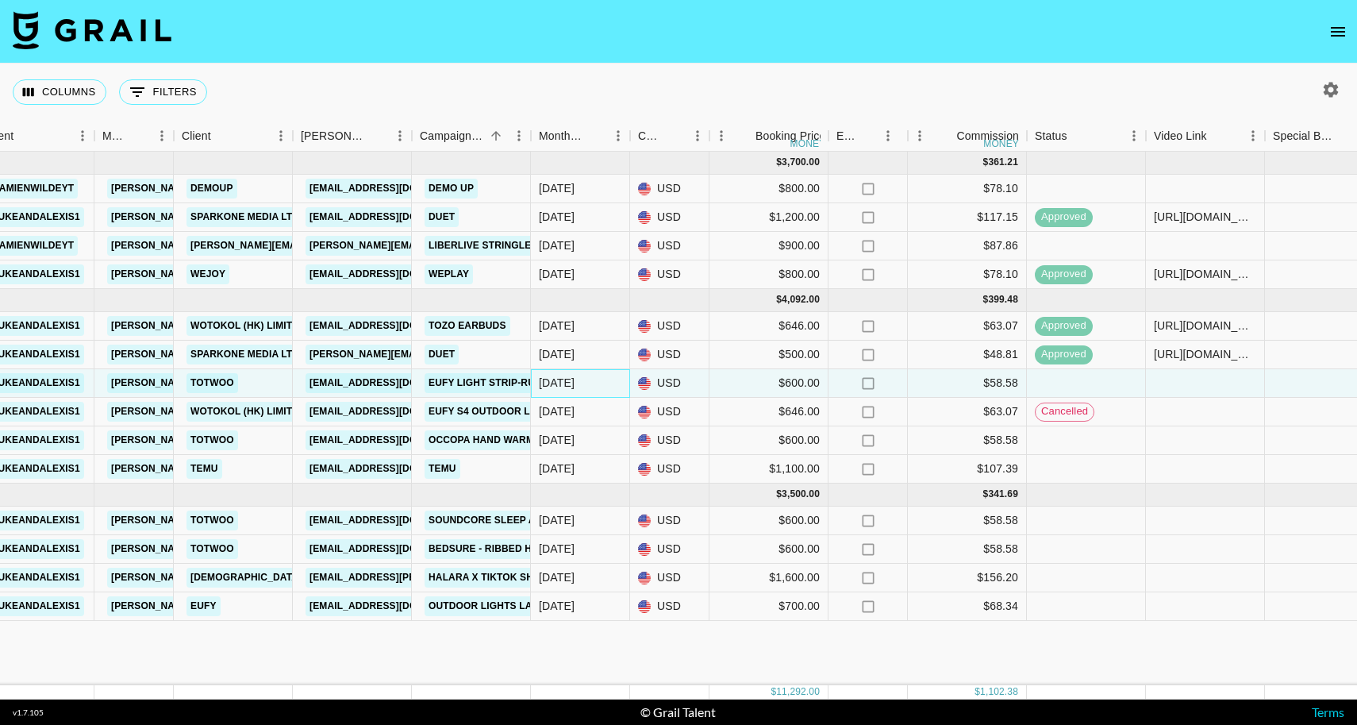
click at [600, 388] on div "[DATE]" at bounding box center [580, 383] width 99 height 29
click at [610, 387] on div "[DATE]" at bounding box center [580, 383] width 99 height 29
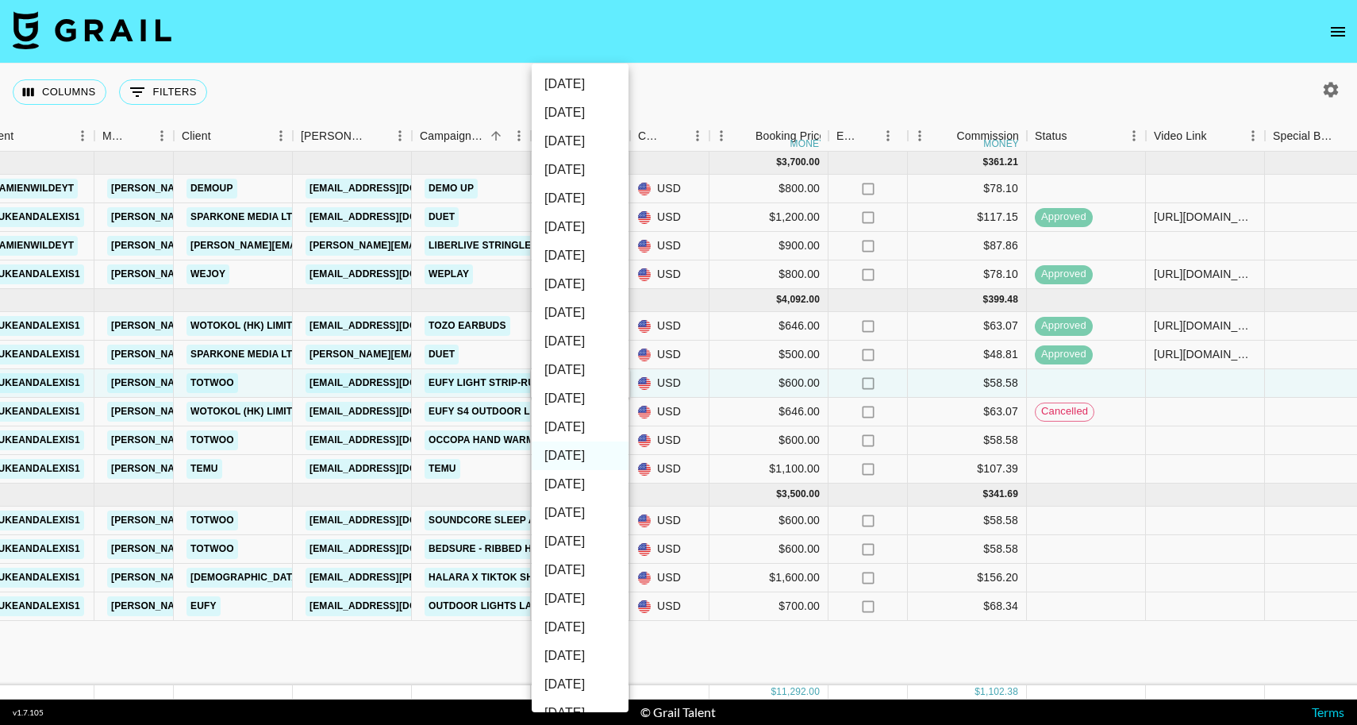
click at [572, 417] on li "[DATE]" at bounding box center [580, 427] width 97 height 29
type input "[DATE]"
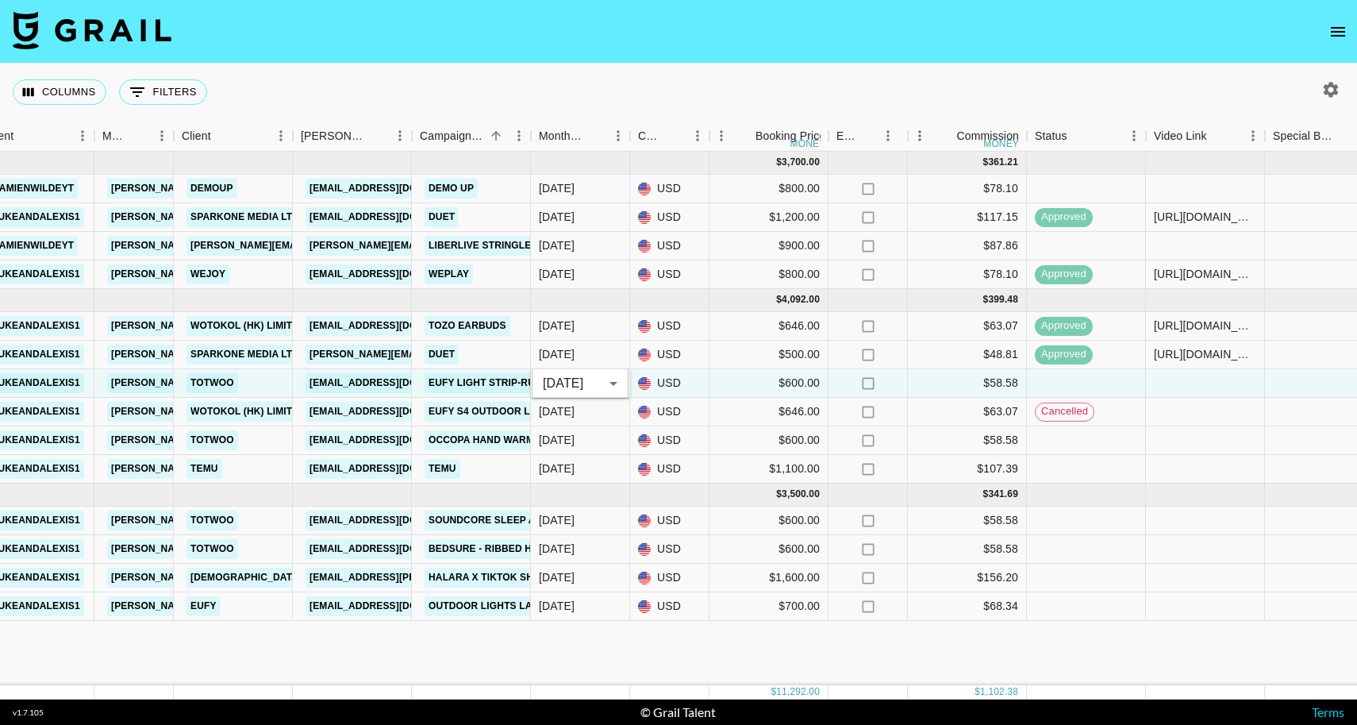
click at [568, 651] on div "[DATE] ( 4 ) $ 3,700.00 $ 361.21 reca0GczTgmUFz6Ip [PERSON_NAME] [PERSON_NAME][…" at bounding box center [963, 418] width 2635 height 533
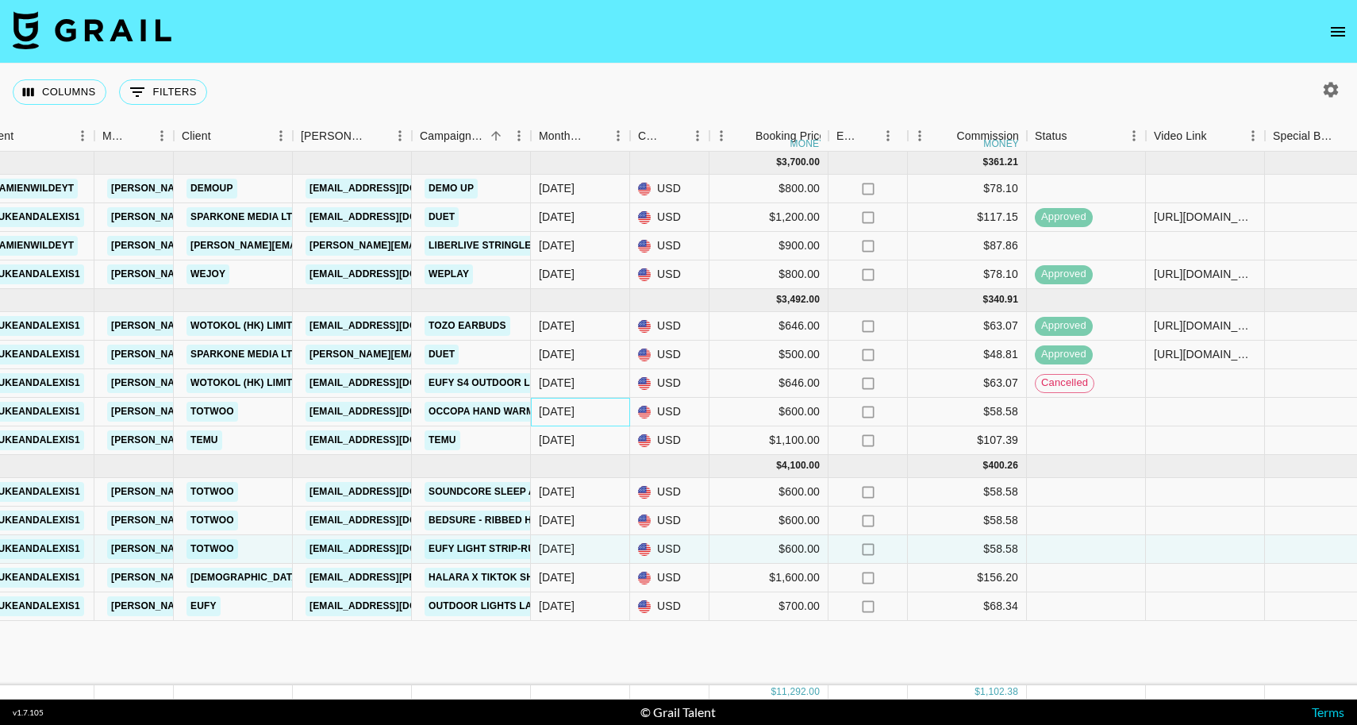
click at [588, 420] on div "[DATE]" at bounding box center [580, 412] width 99 height 29
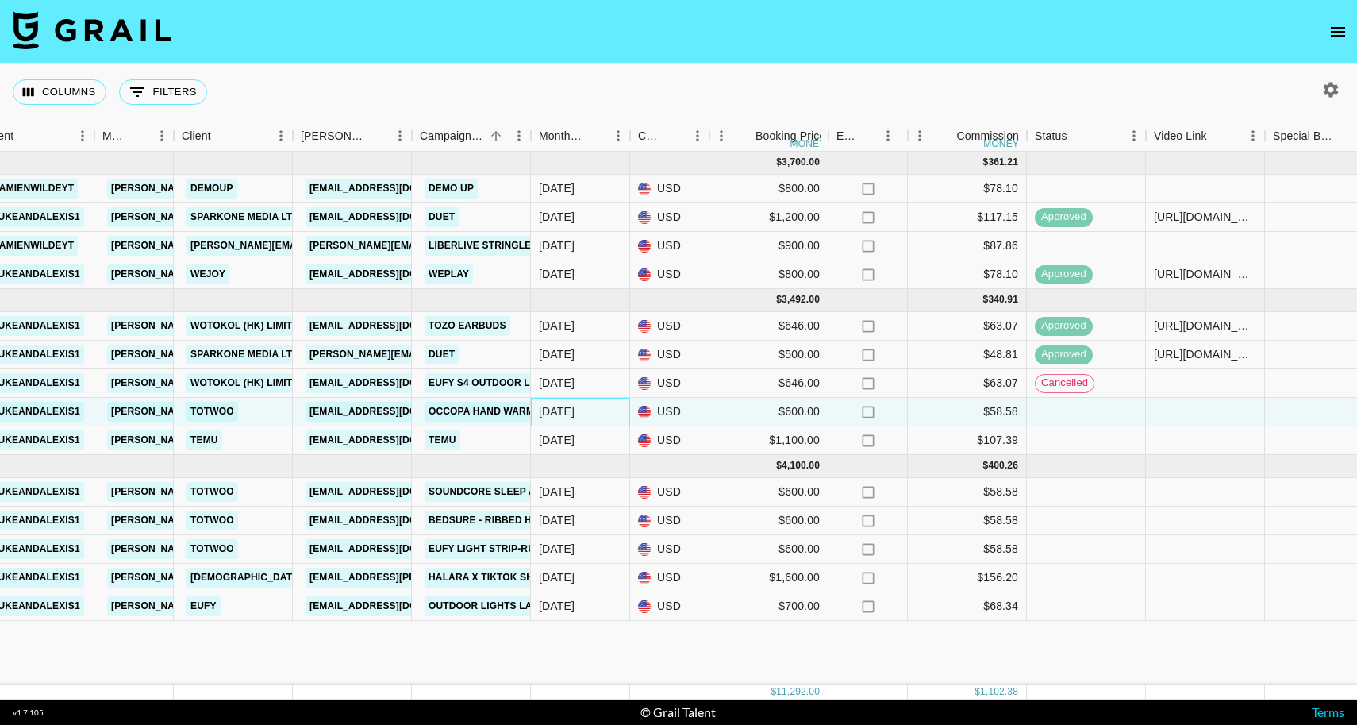
click at [594, 415] on div "[DATE]" at bounding box center [580, 412] width 99 height 29
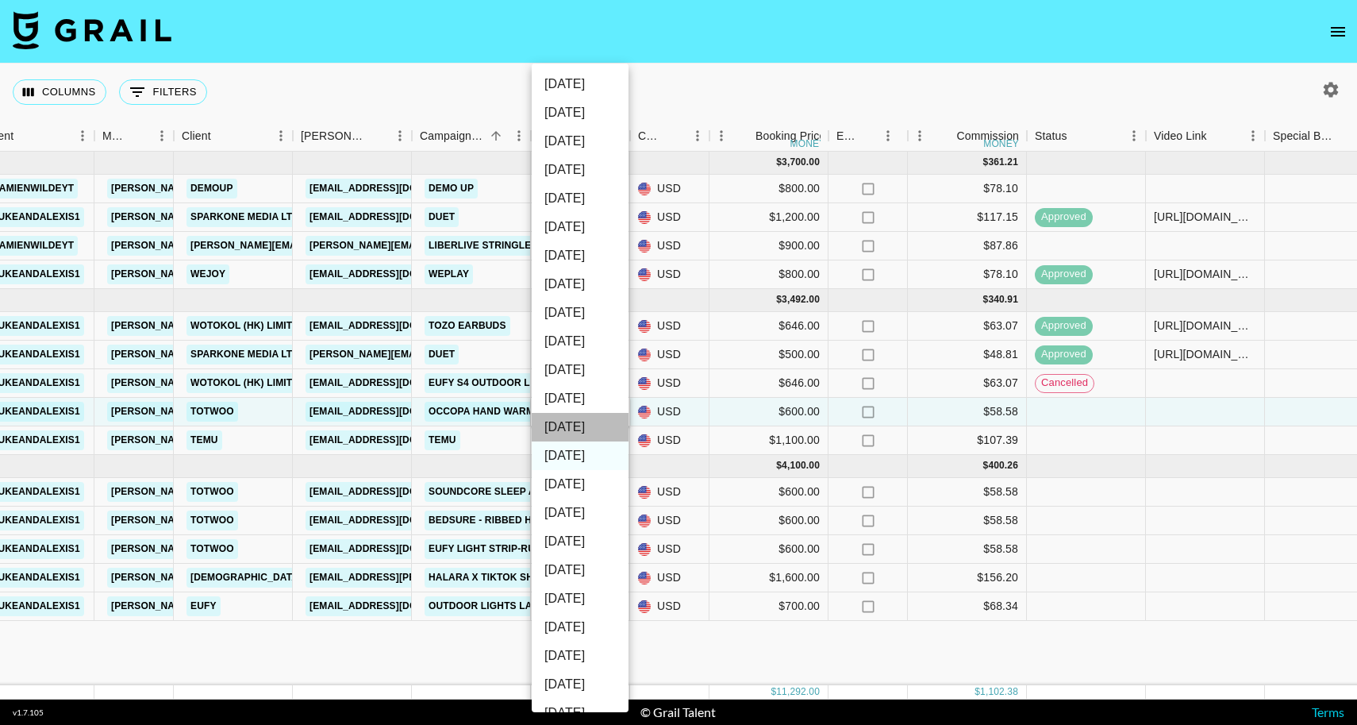
click at [578, 430] on li "[DATE]" at bounding box center [580, 427] width 97 height 29
type input "[DATE]"
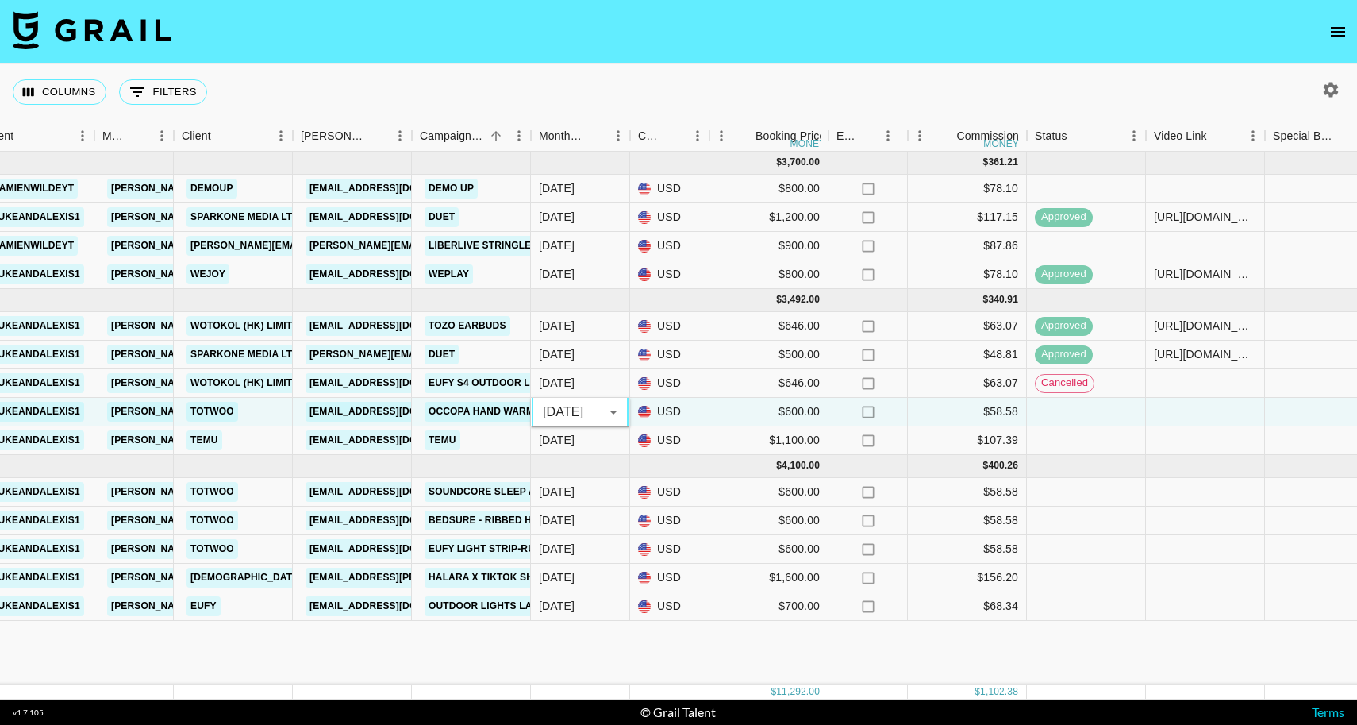
click at [573, 635] on div "[DATE] ( 4 ) $ 3,700.00 $ 361.21 reca0GczTgmUFz6Ip [PERSON_NAME] [PERSON_NAME][…" at bounding box center [963, 418] width 2635 height 533
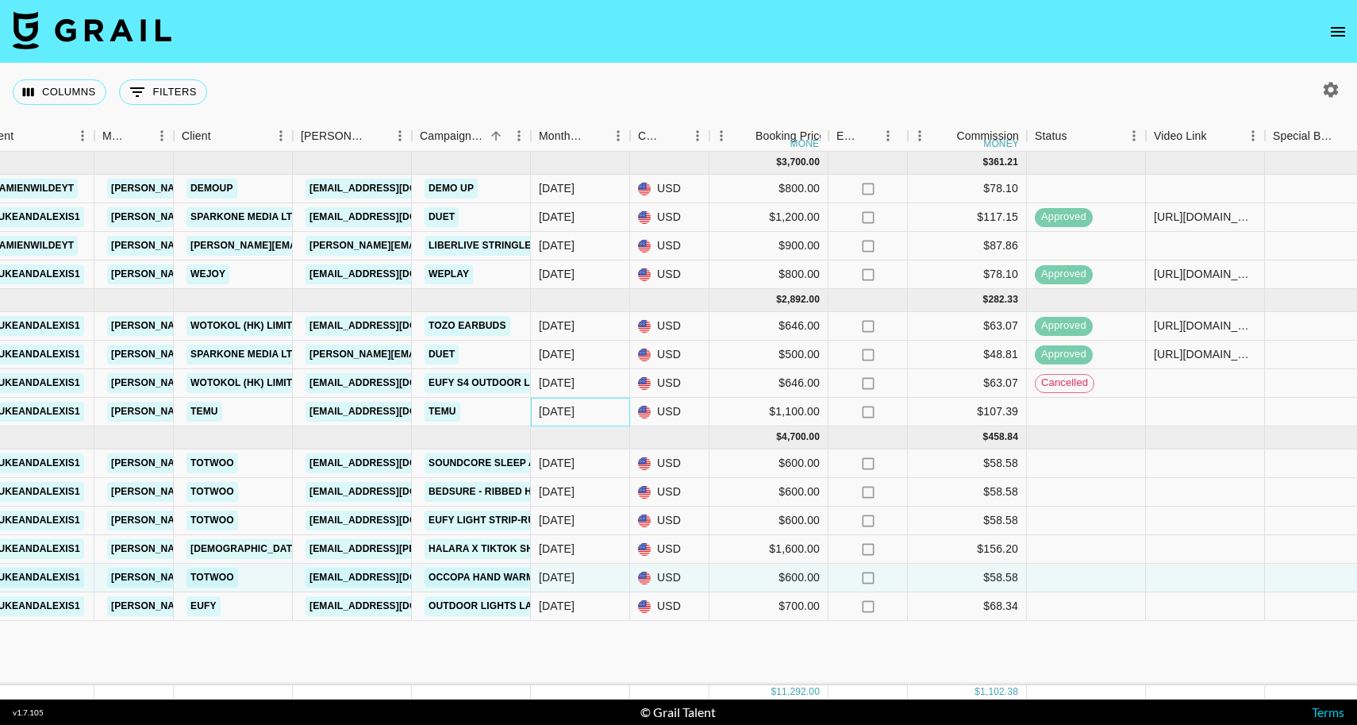
click at [590, 404] on div "[DATE]" at bounding box center [580, 412] width 99 height 29
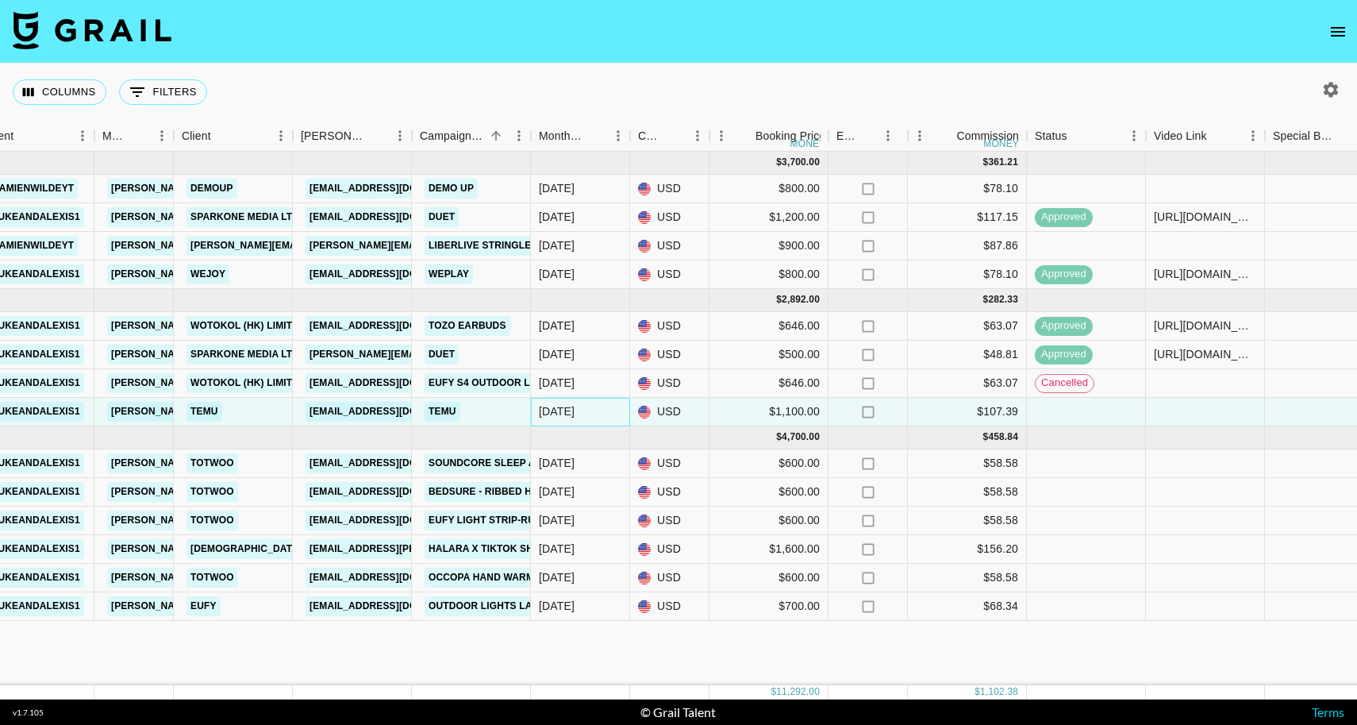
click at [591, 411] on div "[DATE]" at bounding box center [580, 412] width 99 height 29
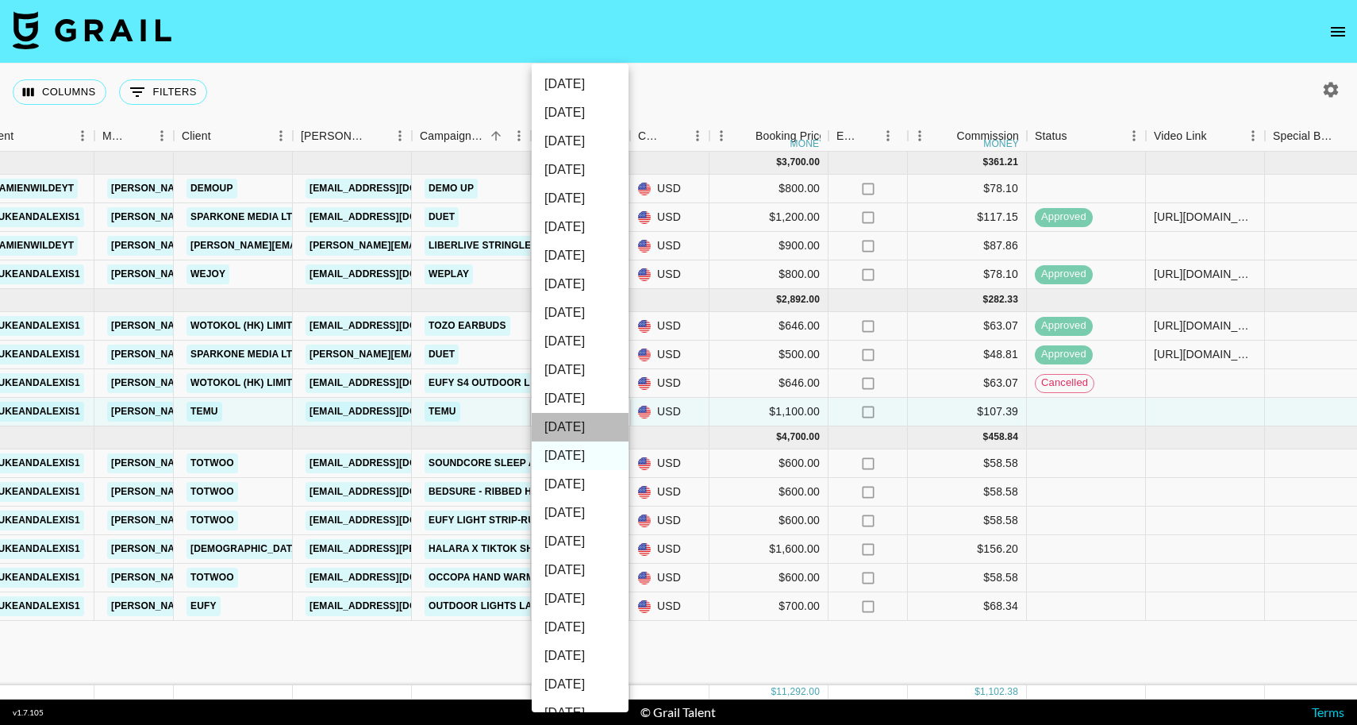
click at [584, 425] on li "[DATE]" at bounding box center [580, 427] width 97 height 29
type input "[DATE]"
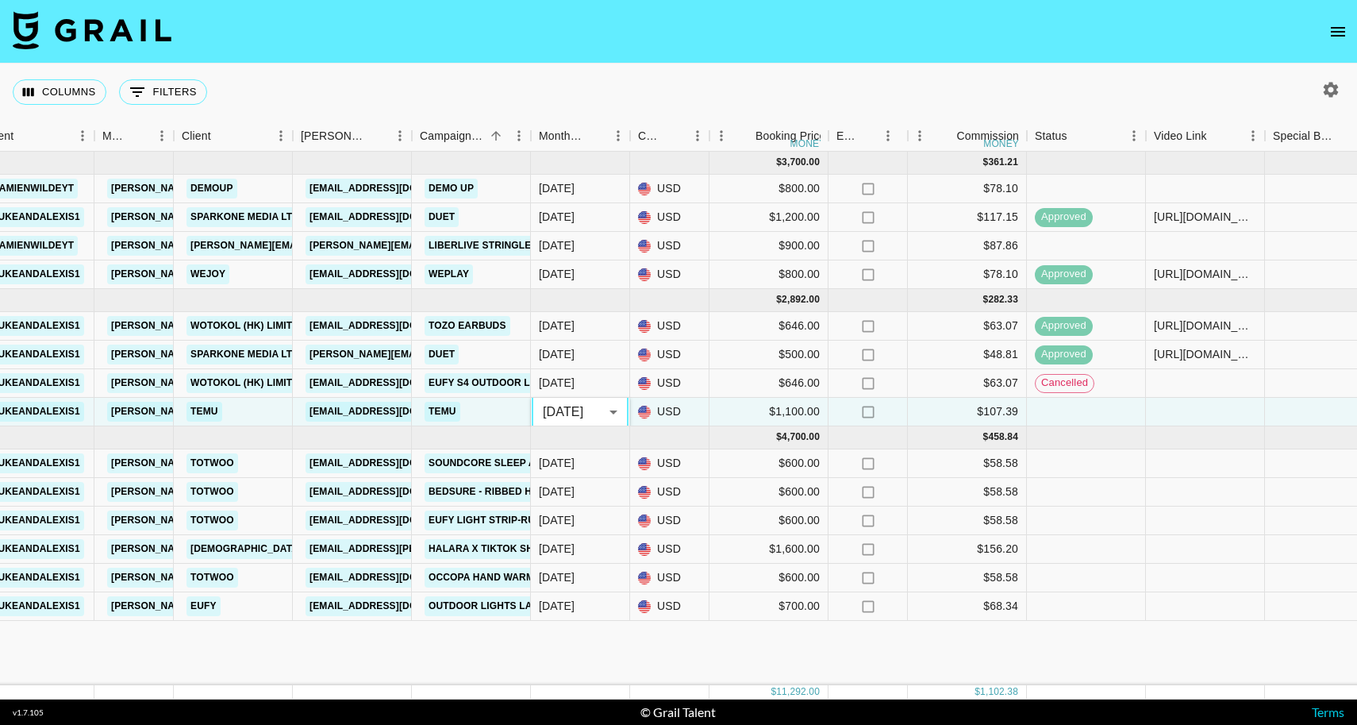
click at [563, 641] on div "[DATE] ( 4 ) $ 3,700.00 $ 361.21 reca0GczTgmUFz6Ip [PERSON_NAME] [PERSON_NAME][…" at bounding box center [963, 418] width 2635 height 533
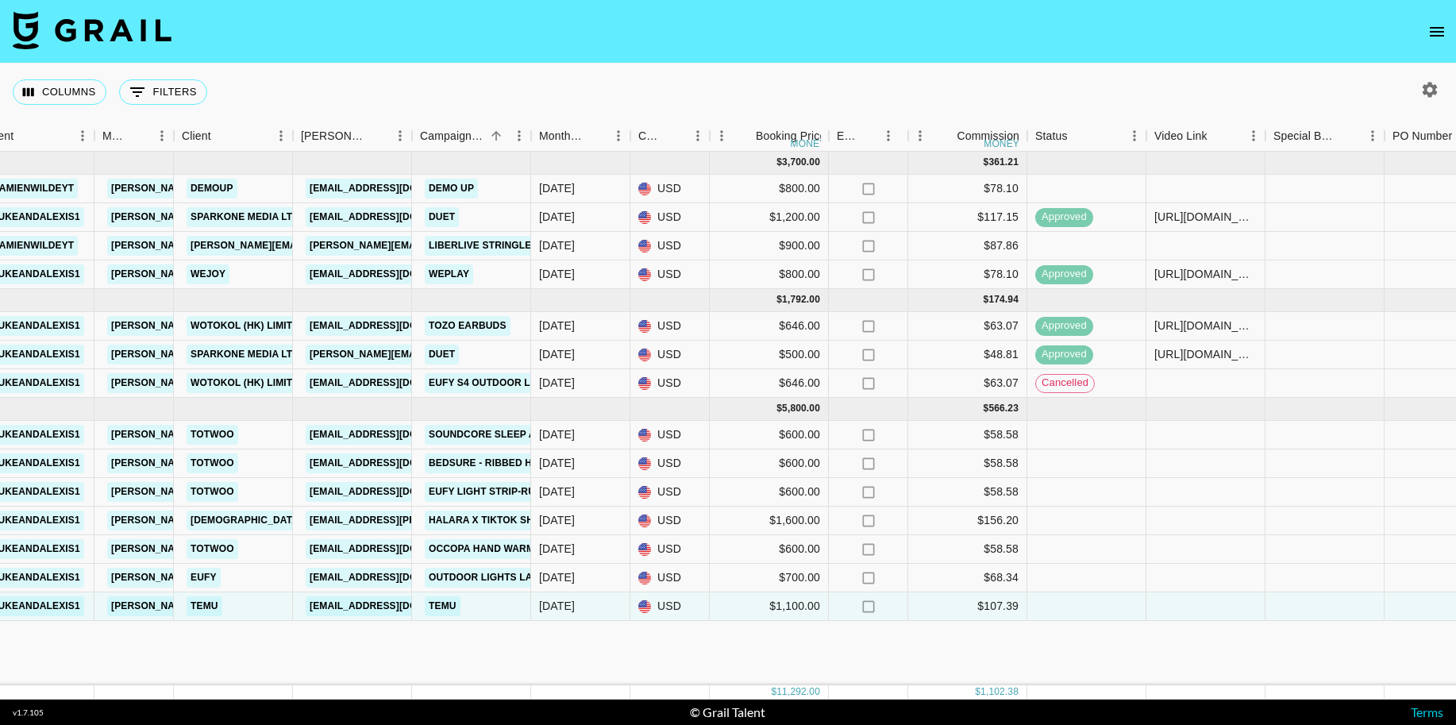
drag, startPoint x: 2, startPoint y: 89, endPoint x: -7, endPoint y: 87, distance: 9.8
click at [0, 87] on html "Columns 0 Filters + Booking Month Due Airtable ID Talent Manager Client [PERSON…" at bounding box center [728, 362] width 1456 height 725
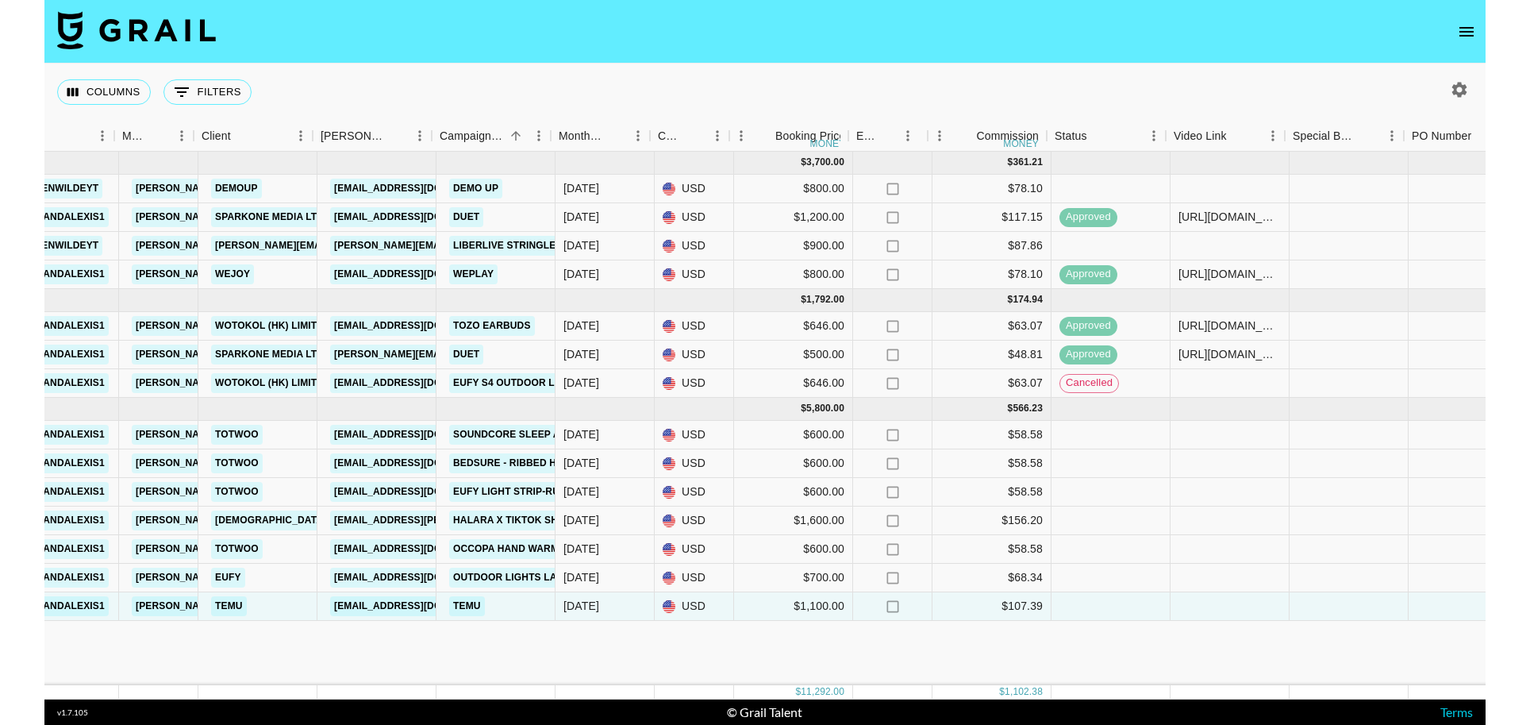
scroll to position [0, 368]
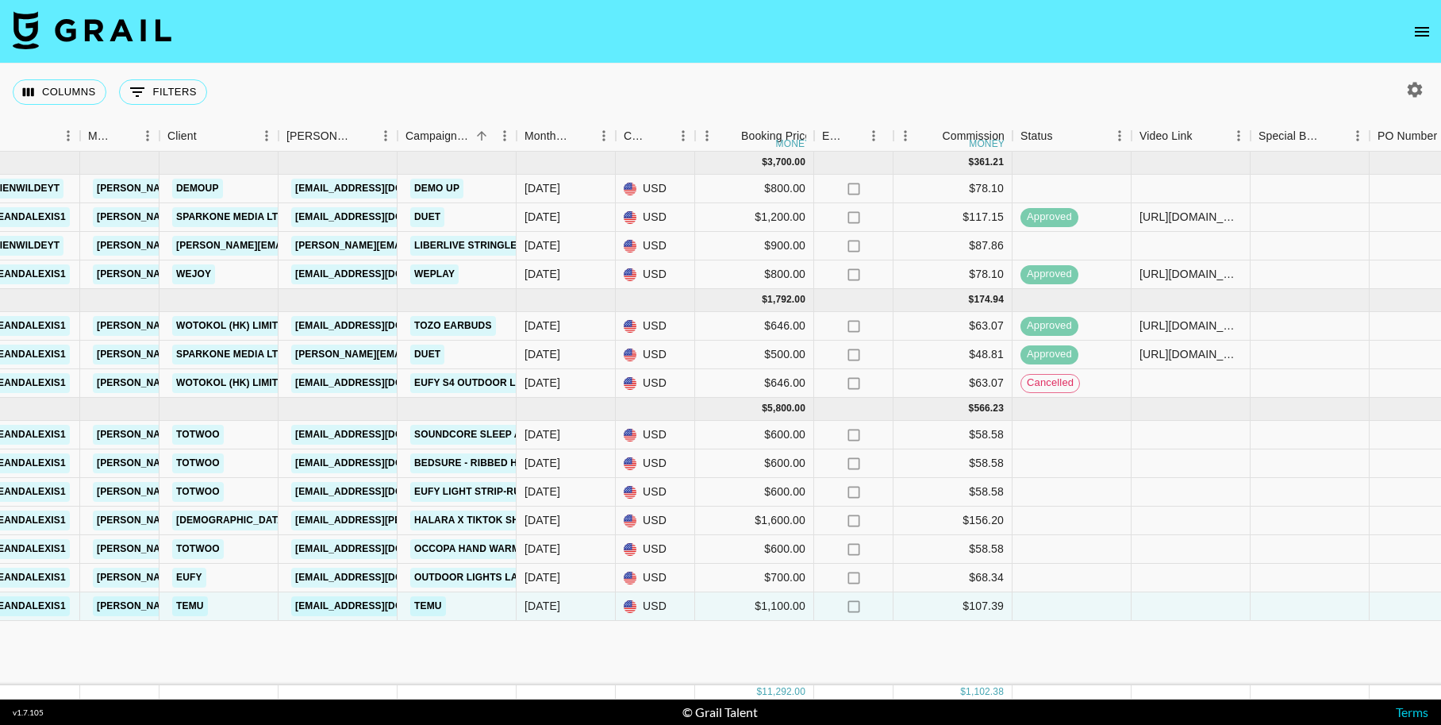
click at [6, 625] on div "[DATE] ( 4 ) $ 3,700.00 $ 361.21 reca0GczTgmUFz6Ip [PERSON_NAME] [PERSON_NAME][…" at bounding box center [949, 418] width 2635 height 533
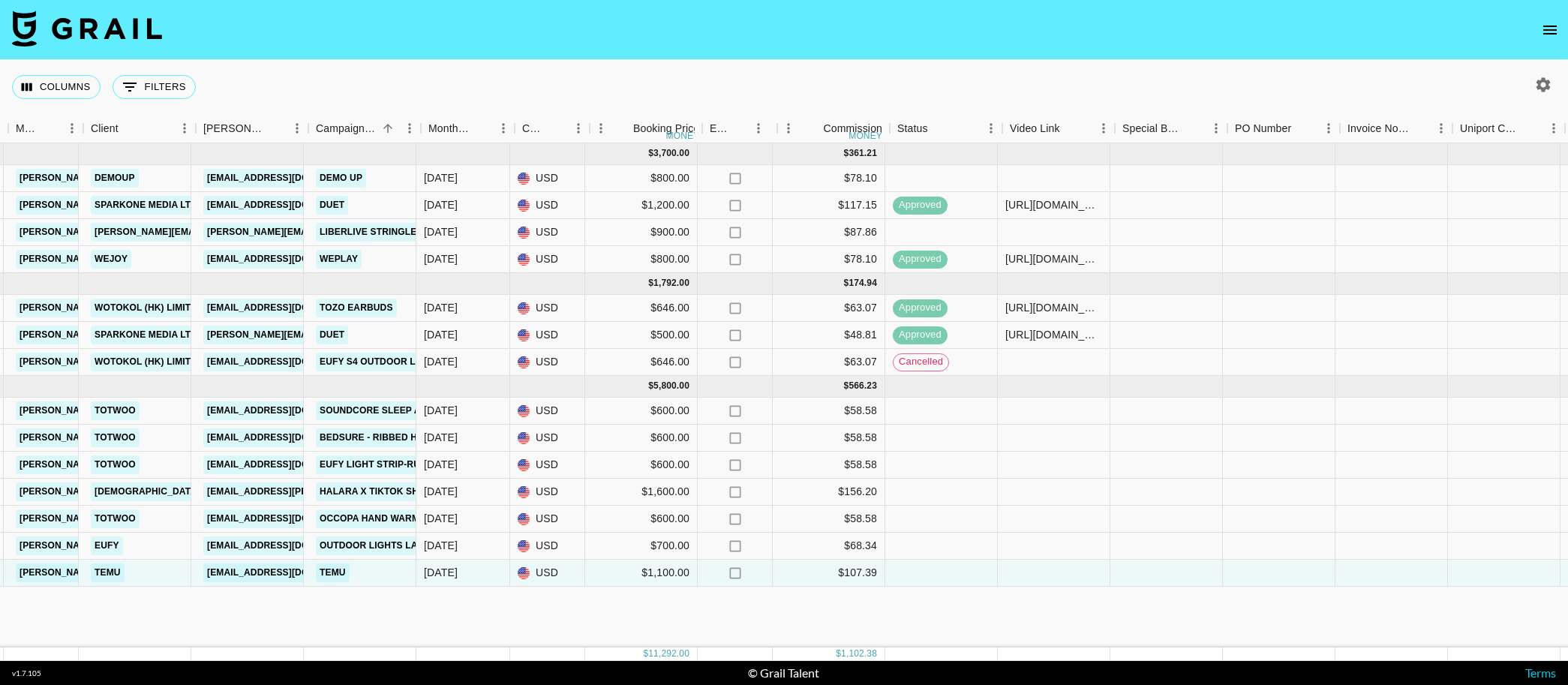
scroll to position [0, 414]
